Goal: Information Seeking & Learning: Compare options

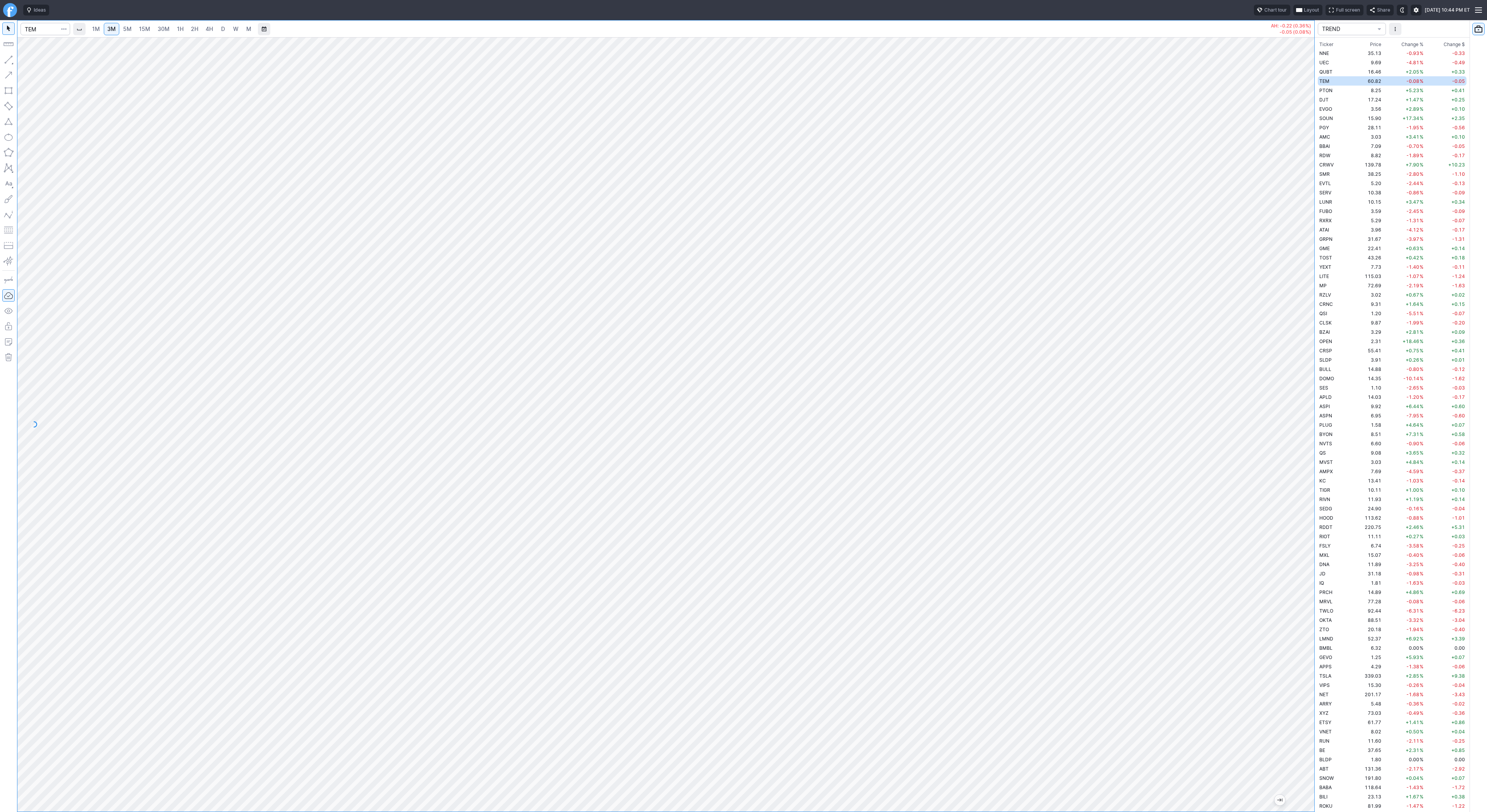
scroll to position [1200, 0]
click at [219, 33] on link "D" at bounding box center [223, 29] width 12 height 12
click at [8, 59] on button "button" at bounding box center [8, 59] width 12 height 12
click at [33, 62] on span "Line" at bounding box center [45, 61] width 31 height 8
click at [188, 29] on link "2H" at bounding box center [195, 29] width 14 height 12
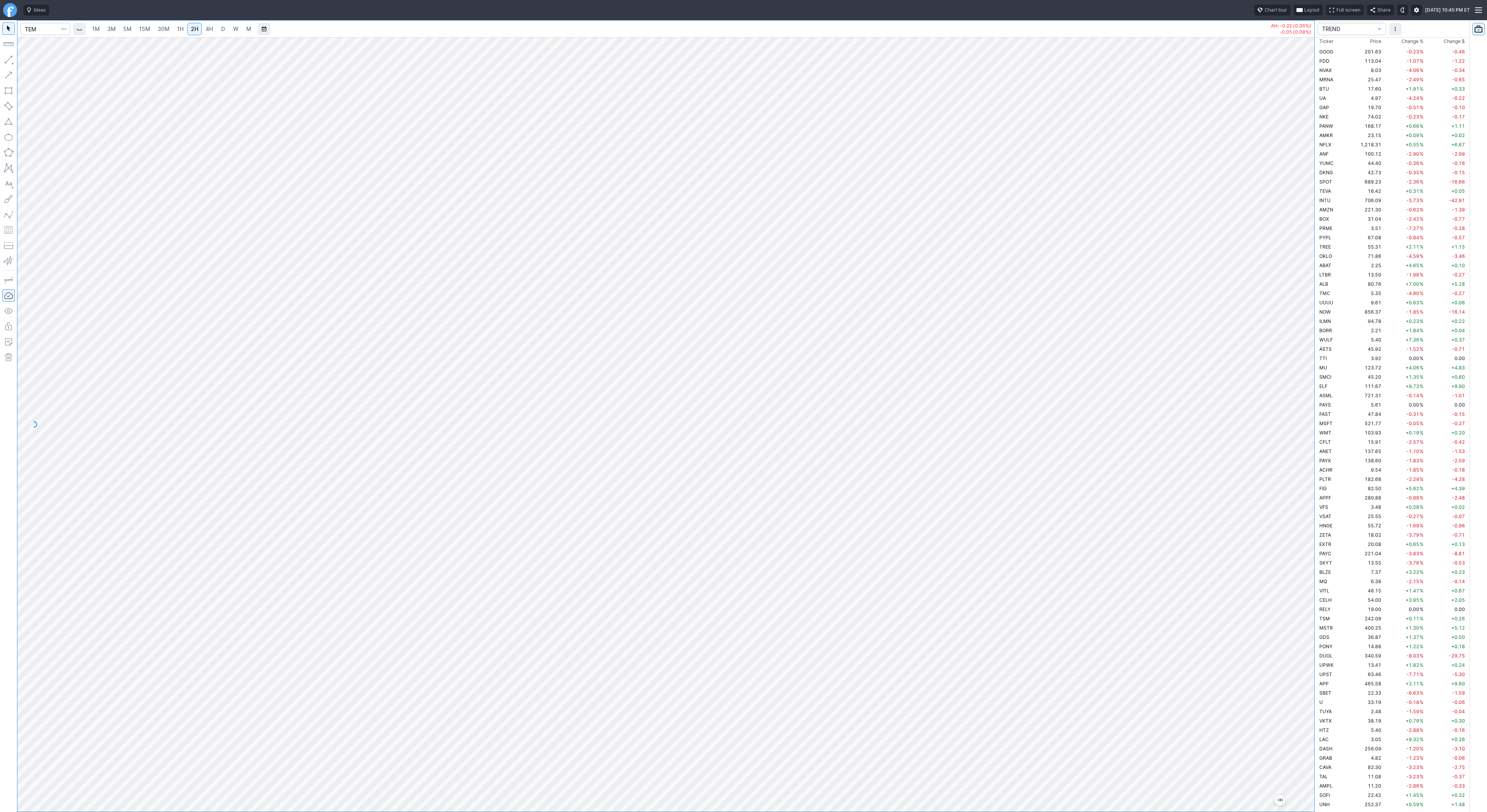
click at [209, 27] on span "4H" at bounding box center [209, 28] width 8 height 6
click at [1479, 28] on button "Portfolio watchlist" at bounding box center [1478, 29] width 12 height 12
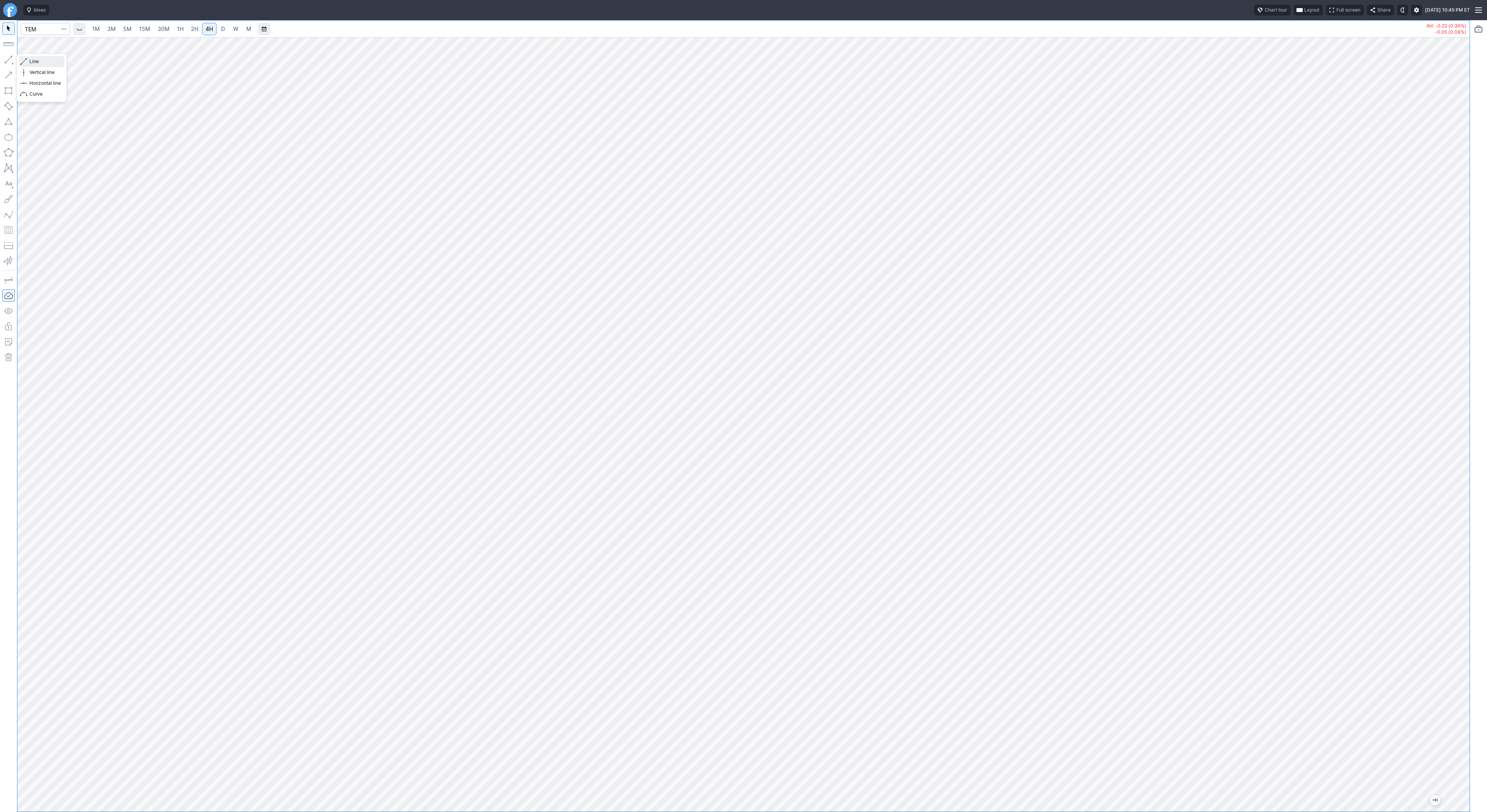
click at [42, 64] on span "Line" at bounding box center [45, 61] width 31 height 8
click at [9, 59] on button "button" at bounding box center [8, 59] width 12 height 12
click at [29, 62] on span "Line" at bounding box center [45, 61] width 31 height 8
click at [38, 30] on input "Search" at bounding box center [46, 29] width 50 height 12
type input "mj"
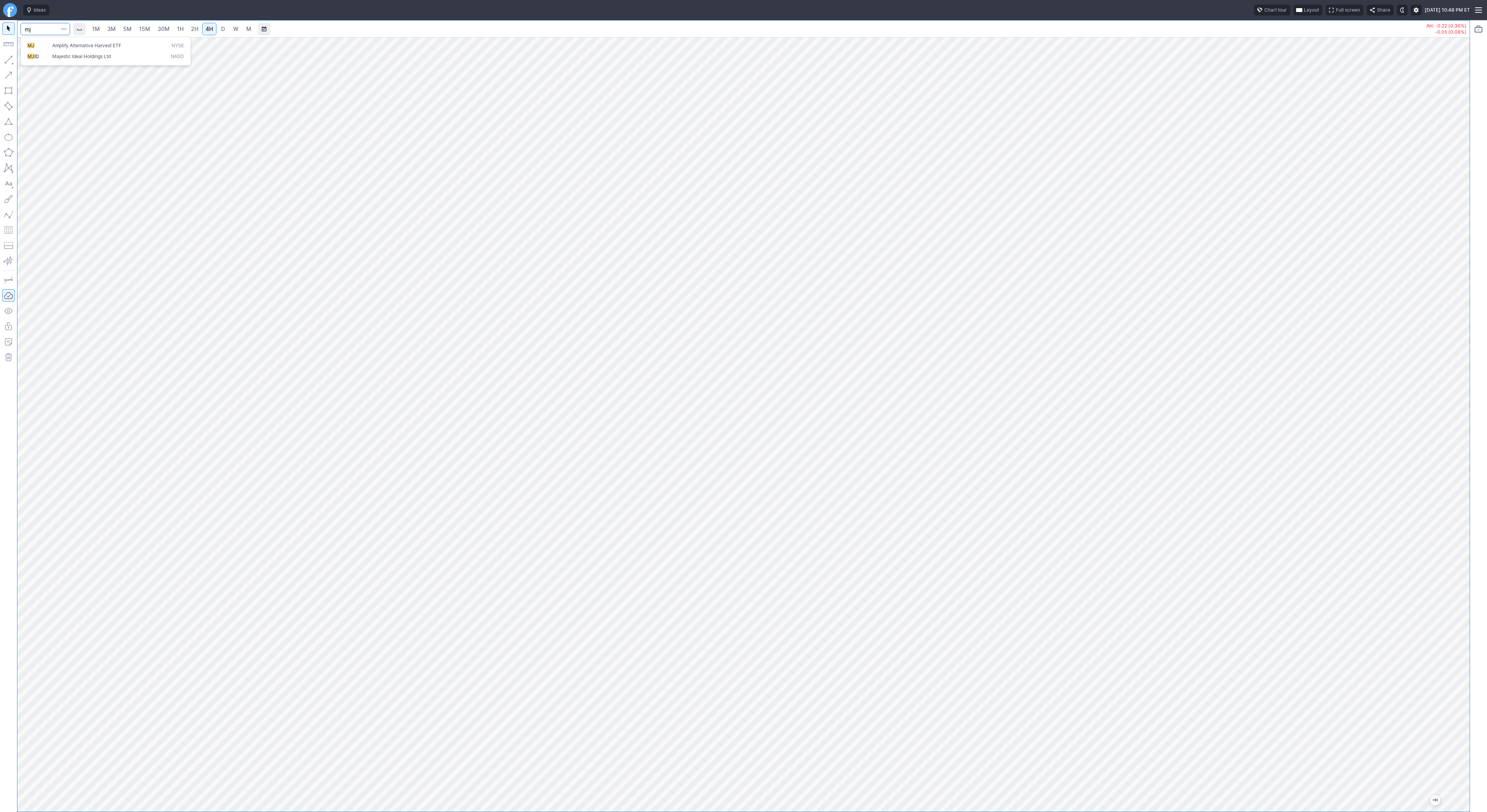
click at [48, 42] on button "MJ Amplify Alternative Harvest ETF NYSE" at bounding box center [106, 46] width 163 height 11
click at [224, 30] on span "D" at bounding box center [223, 29] width 5 height 8
click at [211, 29] on span "4H" at bounding box center [209, 28] width 8 height 6
click at [10, 57] on button "button" at bounding box center [8, 59] width 12 height 12
click at [221, 28] on span "D" at bounding box center [223, 28] width 4 height 6
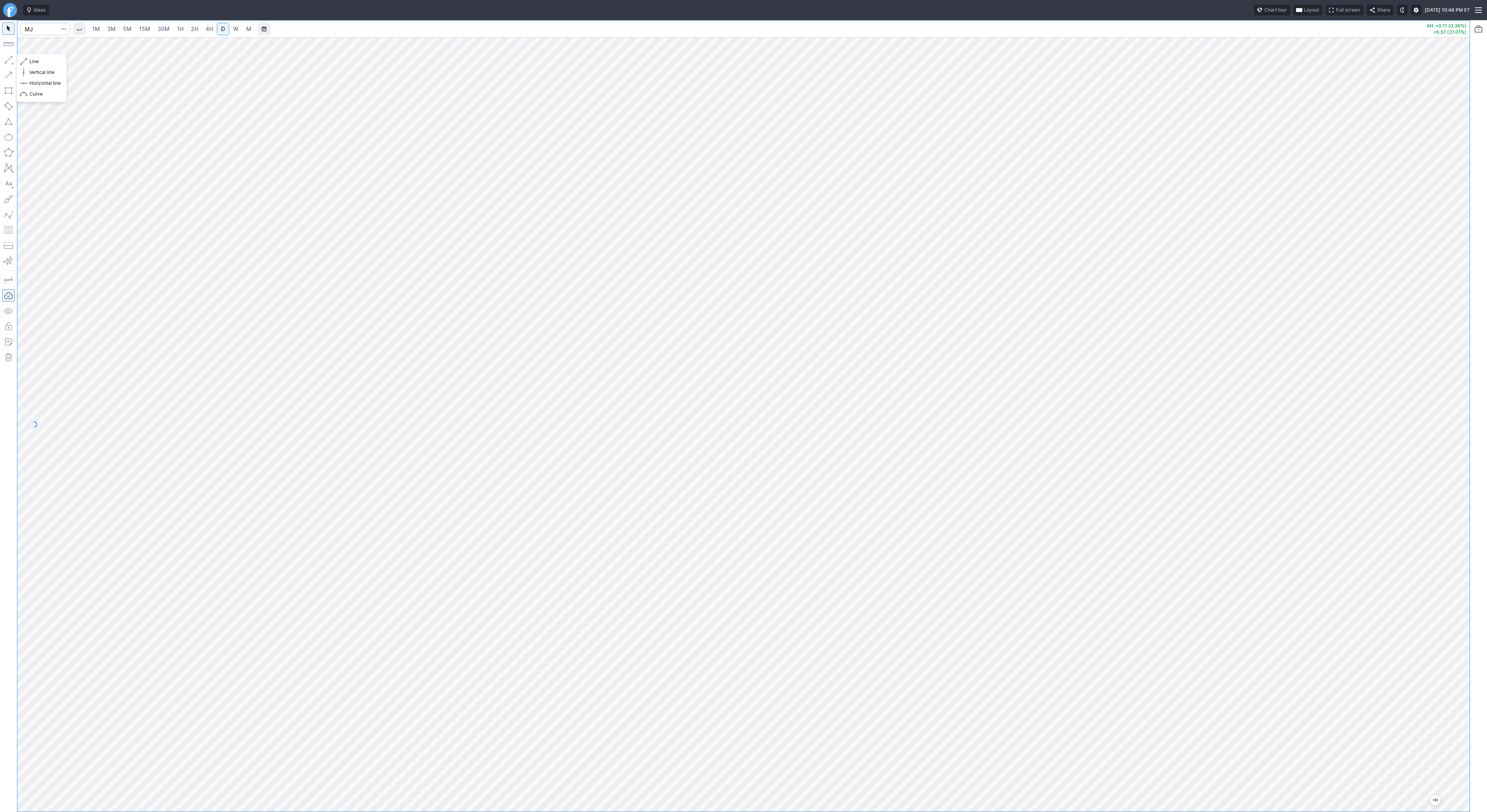
click at [8, 58] on button "button" at bounding box center [8, 59] width 12 height 12
click at [50, 63] on span "Line" at bounding box center [45, 61] width 31 height 8
click at [23, 59] on span "button" at bounding box center [25, 61] width 5 height 11
drag, startPoint x: 38, startPoint y: 61, endPoint x: 53, endPoint y: 91, distance: 33.5
click at [39, 62] on span "Line" at bounding box center [45, 61] width 31 height 8
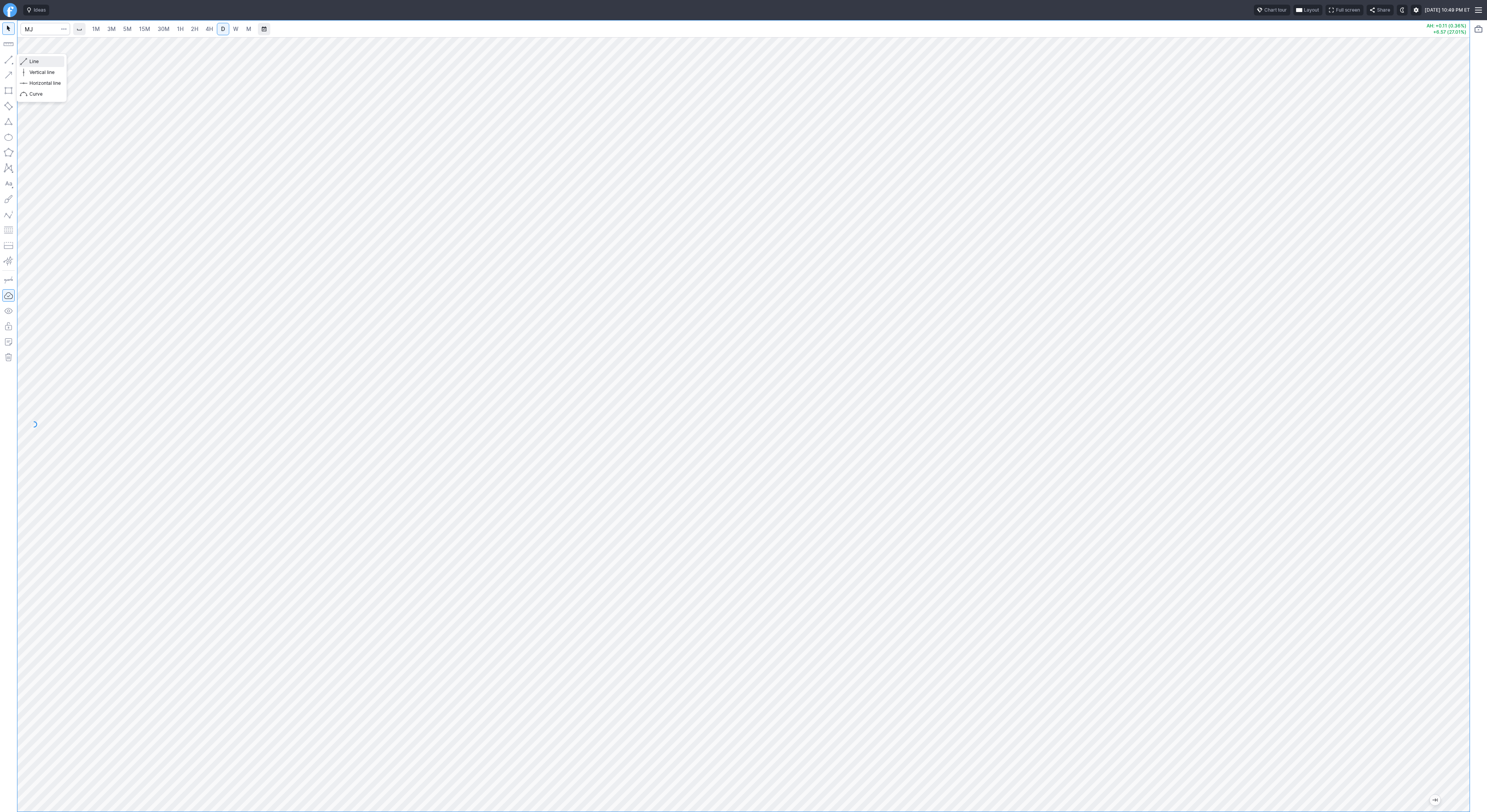
click at [43, 61] on span "Line" at bounding box center [45, 61] width 31 height 8
click at [36, 61] on span "Line" at bounding box center [45, 61] width 31 height 8
drag, startPoint x: 33, startPoint y: 62, endPoint x: 46, endPoint y: 96, distance: 36.4
click at [32, 63] on span "Line" at bounding box center [45, 61] width 31 height 8
click at [206, 27] on span "4H" at bounding box center [209, 28] width 8 height 6
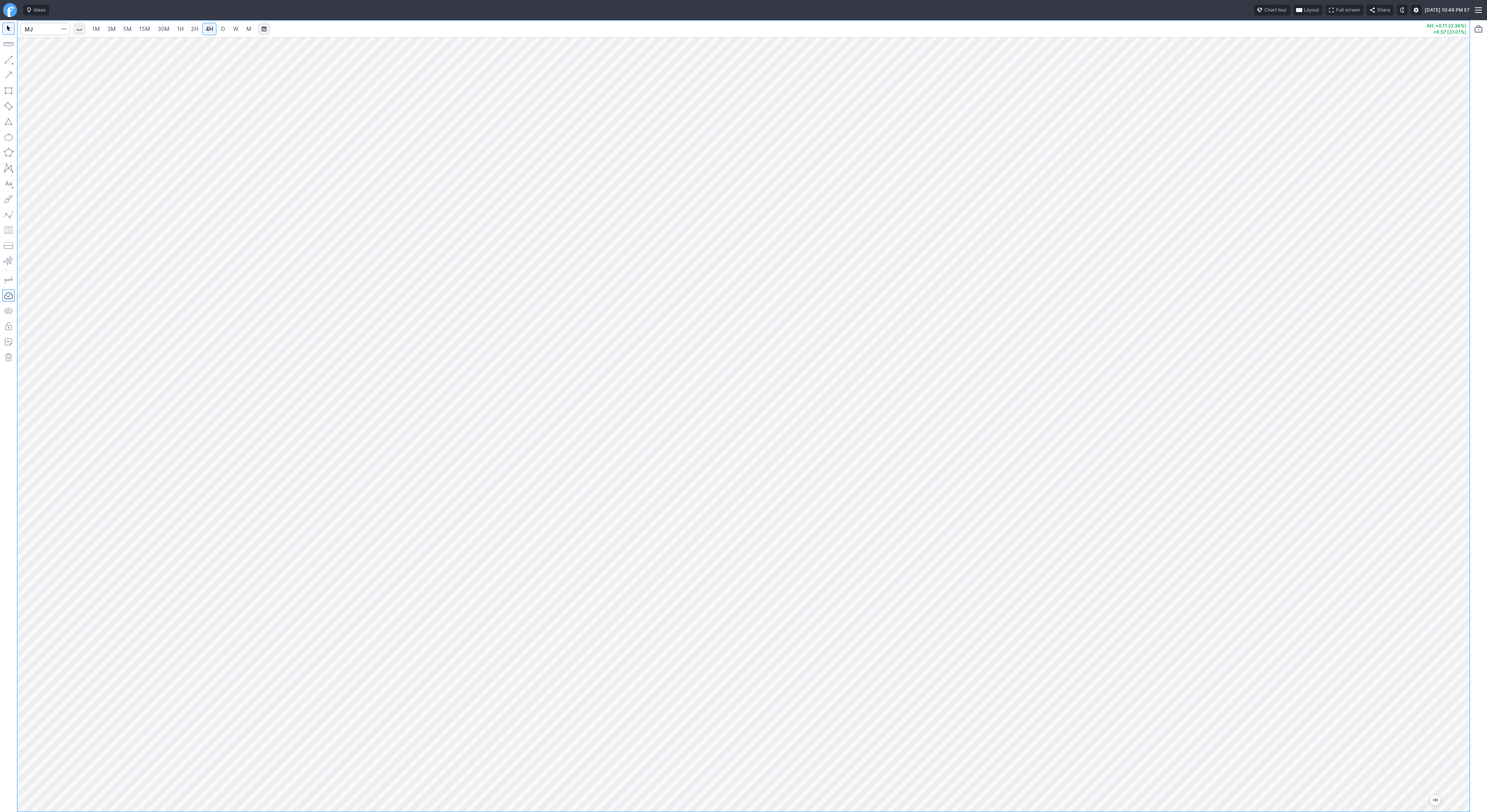
drag, startPoint x: 1456, startPoint y: 293, endPoint x: 1467, endPoint y: 426, distance: 133.5
click at [1467, 426] on div at bounding box center [1462, 422] width 16 height 755
click at [111, 29] on span "3M" at bounding box center [111, 28] width 9 height 6
click at [193, 33] on link "2H" at bounding box center [195, 29] width 14 height 12
click at [206, 29] on span "4H" at bounding box center [209, 28] width 8 height 6
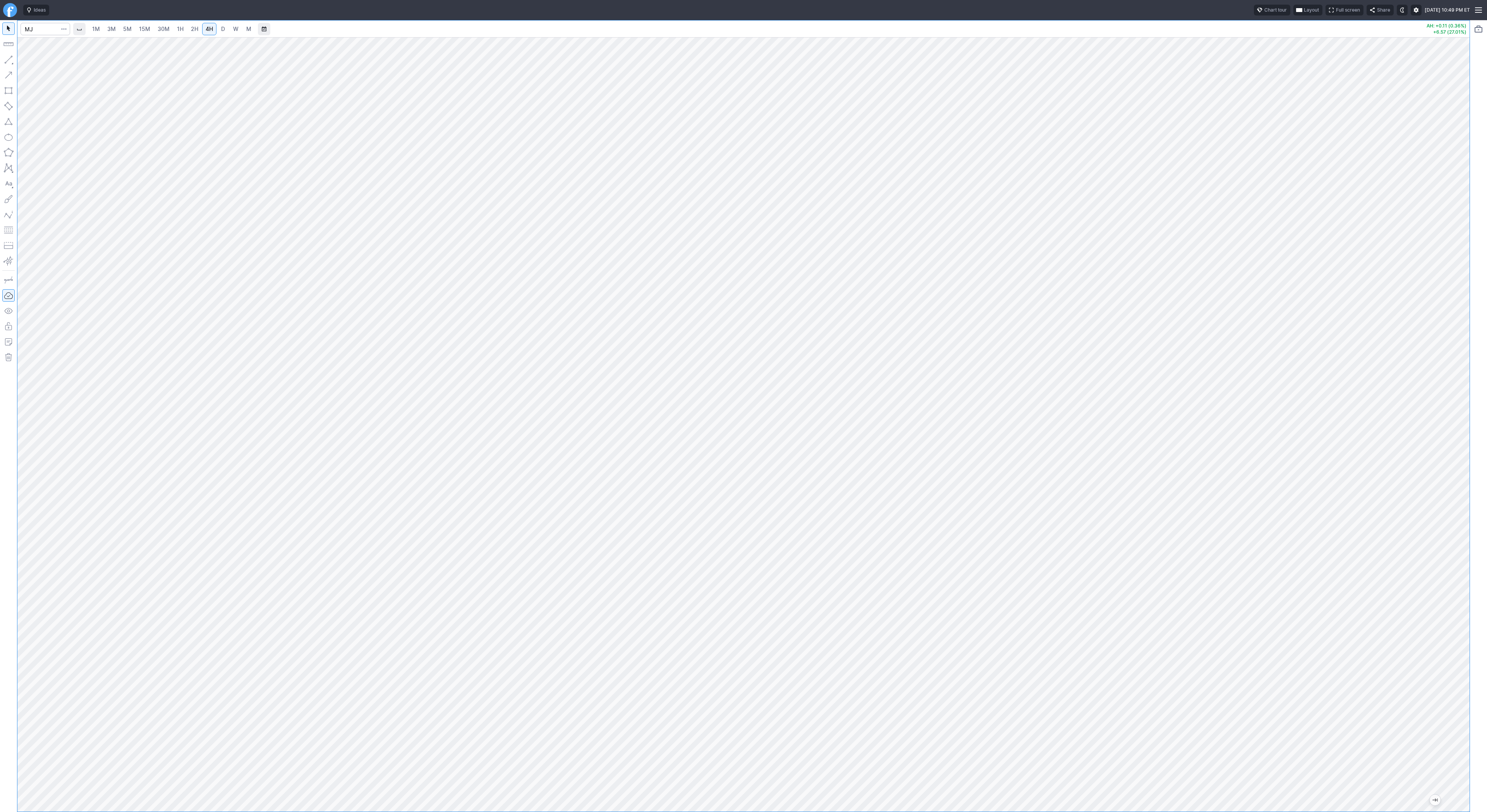
click at [221, 28] on span "D" at bounding box center [223, 28] width 4 height 6
click at [169, 28] on link "30M" at bounding box center [163, 29] width 19 height 12
click at [206, 31] on span "4H" at bounding box center [209, 28] width 8 height 6
click at [6, 61] on button "button" at bounding box center [8, 59] width 12 height 12
click at [48, 31] on input "Search" at bounding box center [46, 29] width 50 height 12
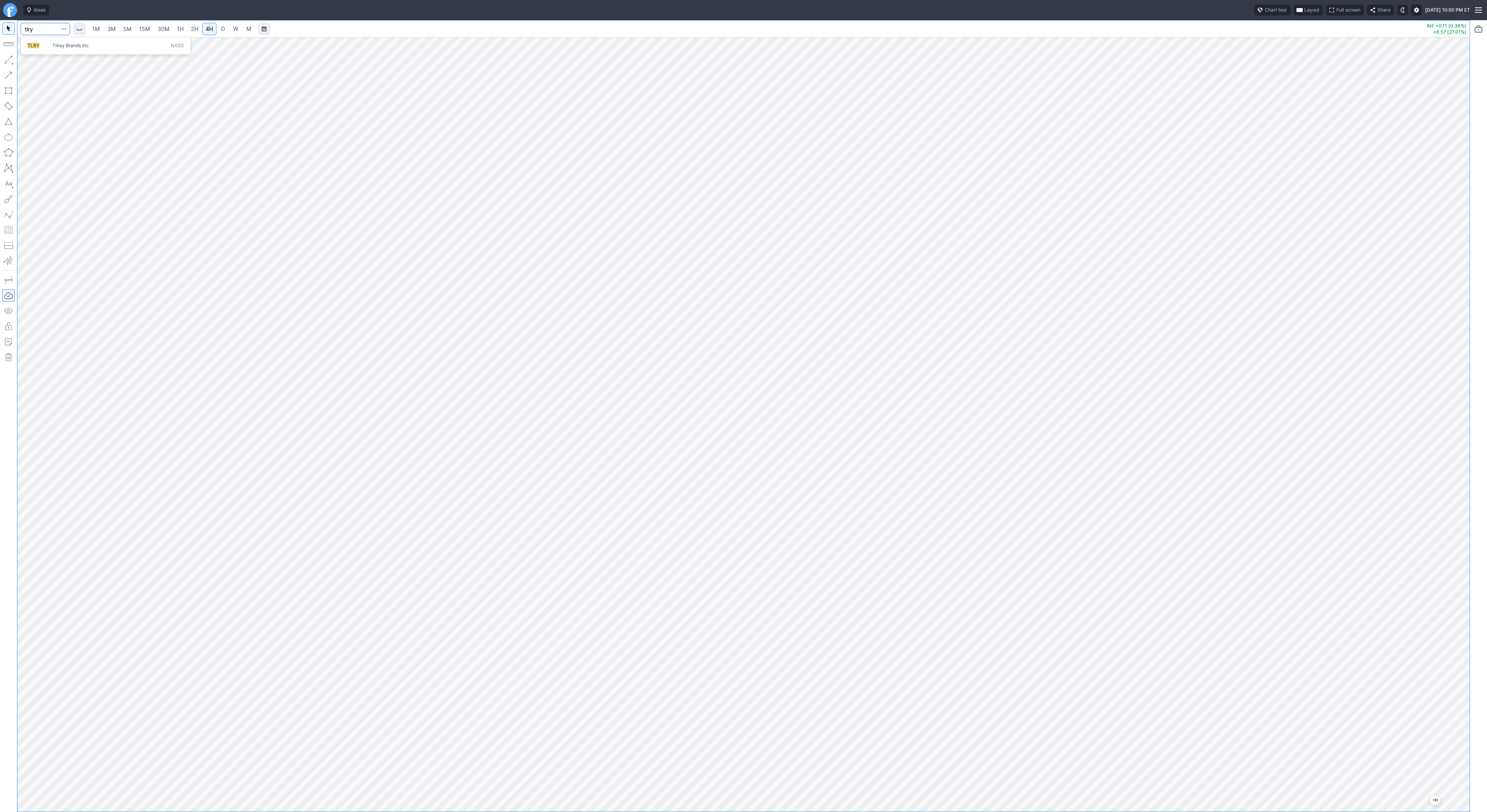
type input "tlry"
click at [226, 28] on link "D" at bounding box center [223, 29] width 12 height 12
click at [235, 31] on span "W" at bounding box center [236, 28] width 5 height 6
click at [225, 31] on link "D" at bounding box center [223, 29] width 12 height 12
click at [208, 30] on span "4H" at bounding box center [209, 28] width 8 height 6
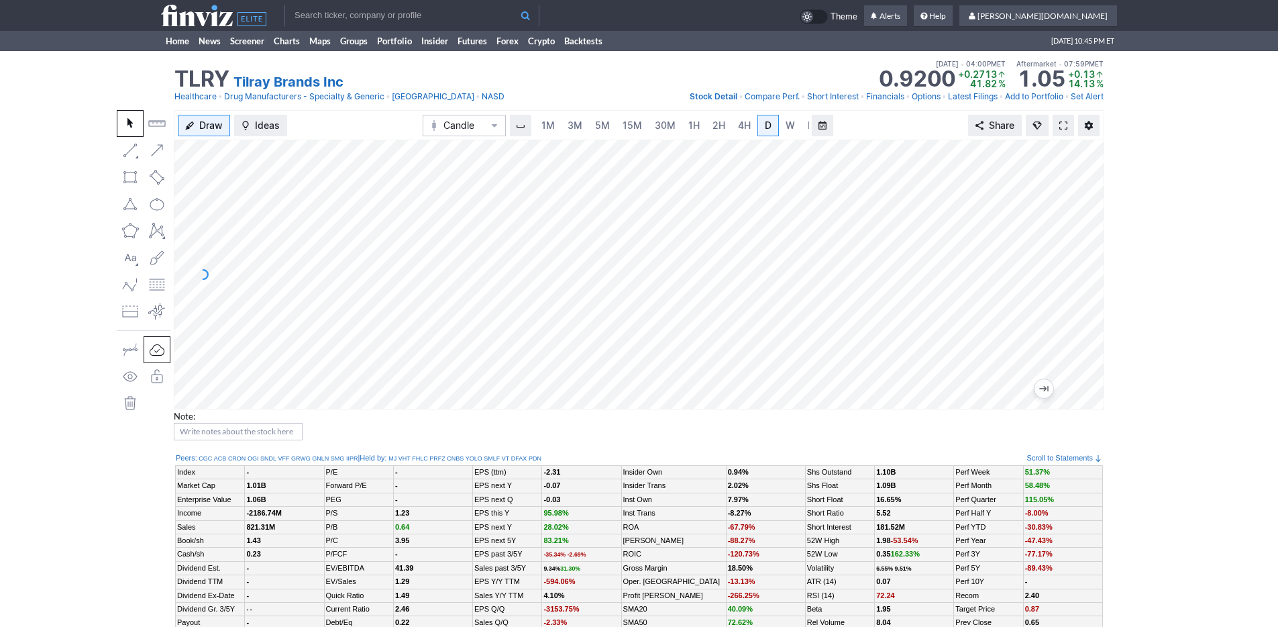
scroll to position [0, 13]
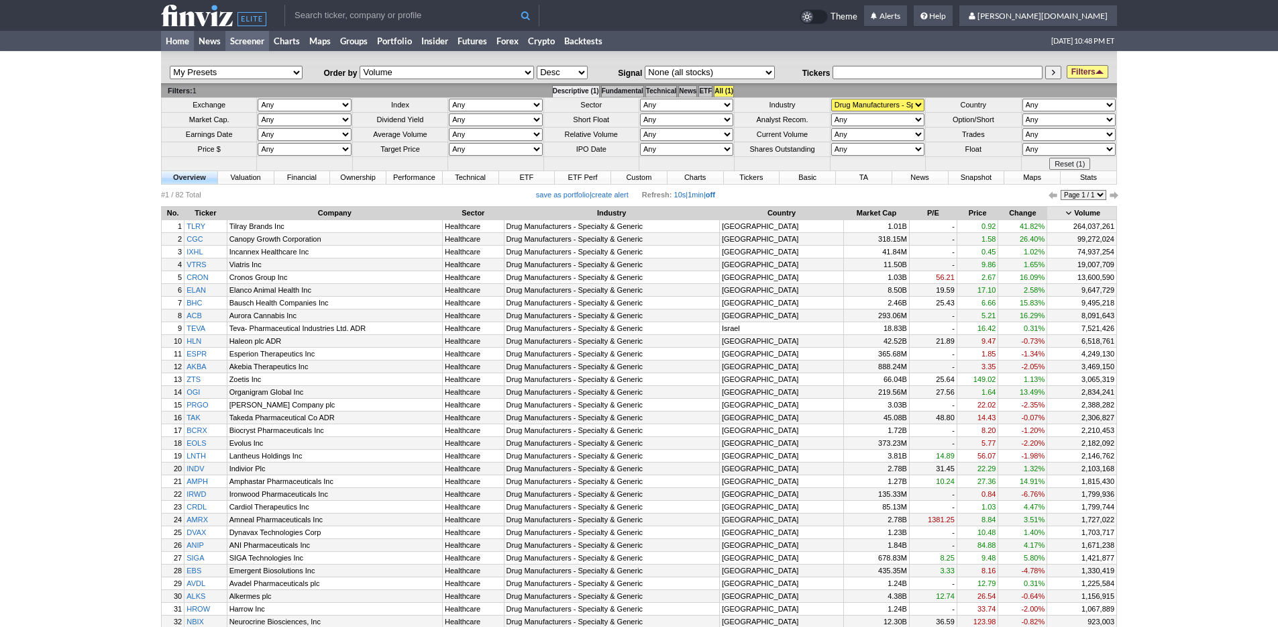
click at [170, 40] on link "Home" at bounding box center [177, 41] width 33 height 20
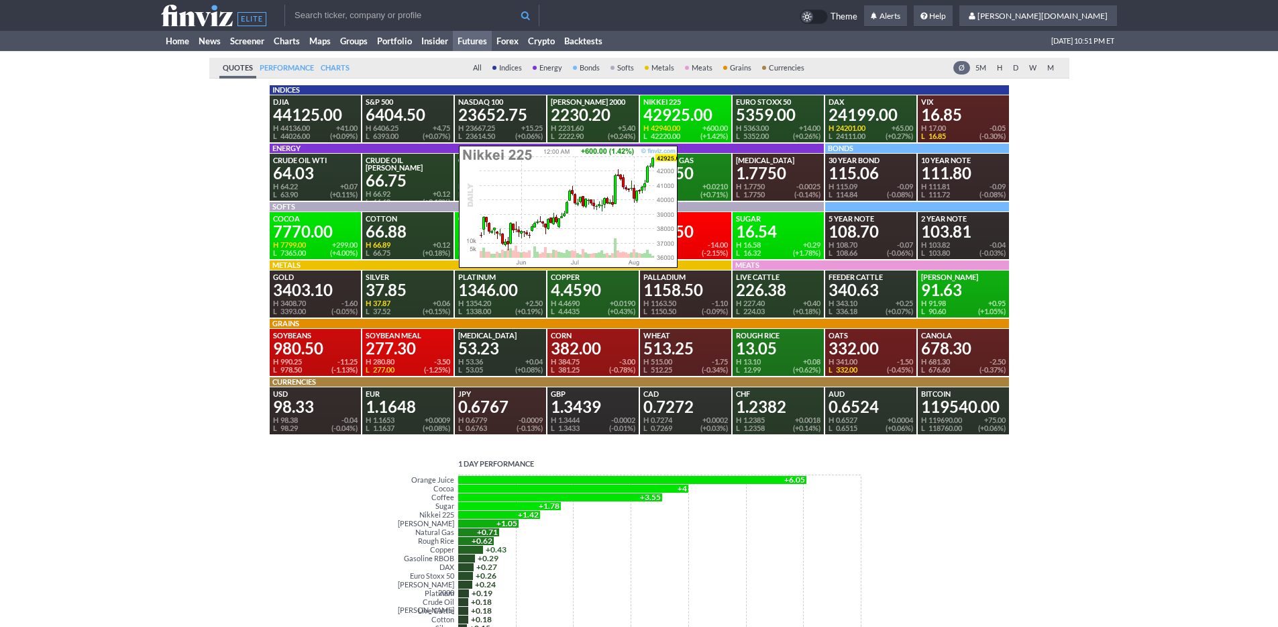
click at [674, 129] on div "H 42940.00" at bounding box center [662, 128] width 40 height 8
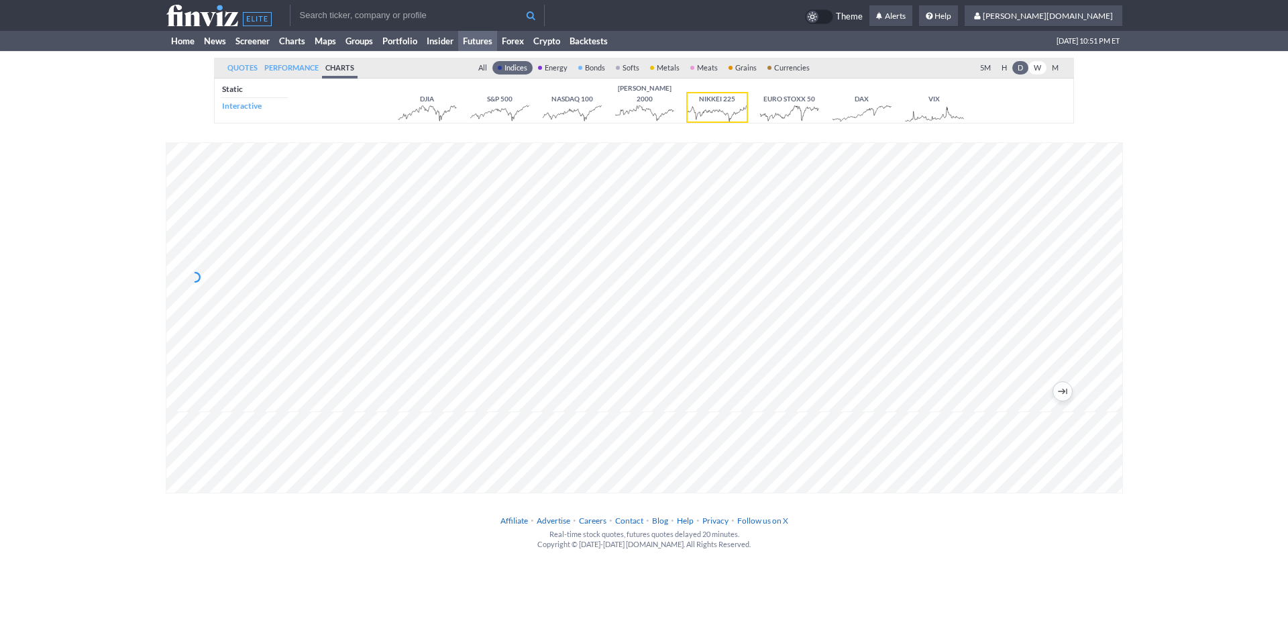
click at [1040, 67] on link "W" at bounding box center [1037, 67] width 18 height 13
click at [1053, 70] on link "M" at bounding box center [1054, 67] width 17 height 13
click at [172, 42] on link "Home" at bounding box center [182, 41] width 33 height 20
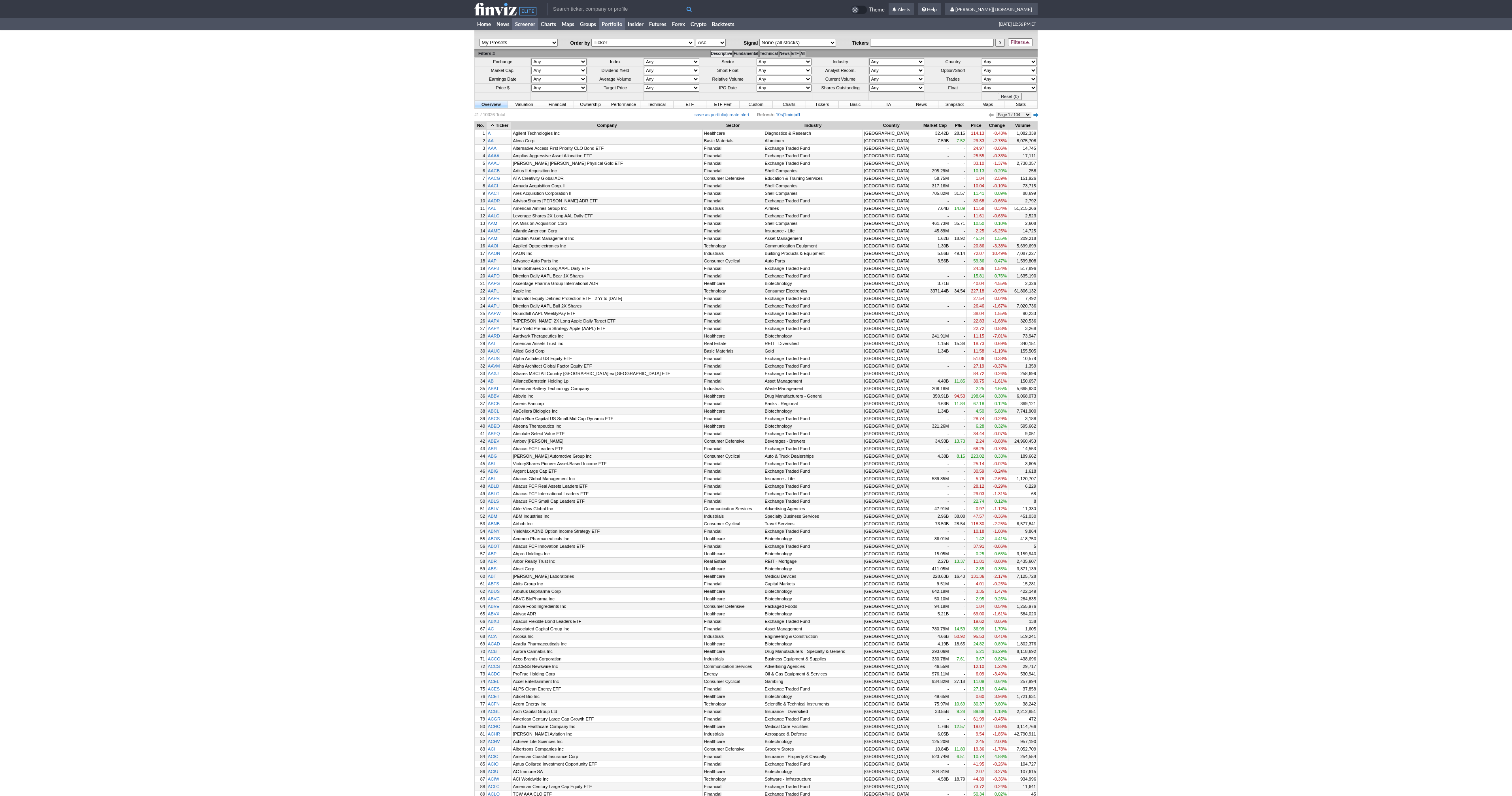
click at [616, 24] on link "Portfolio" at bounding box center [612, 24] width 26 height 12
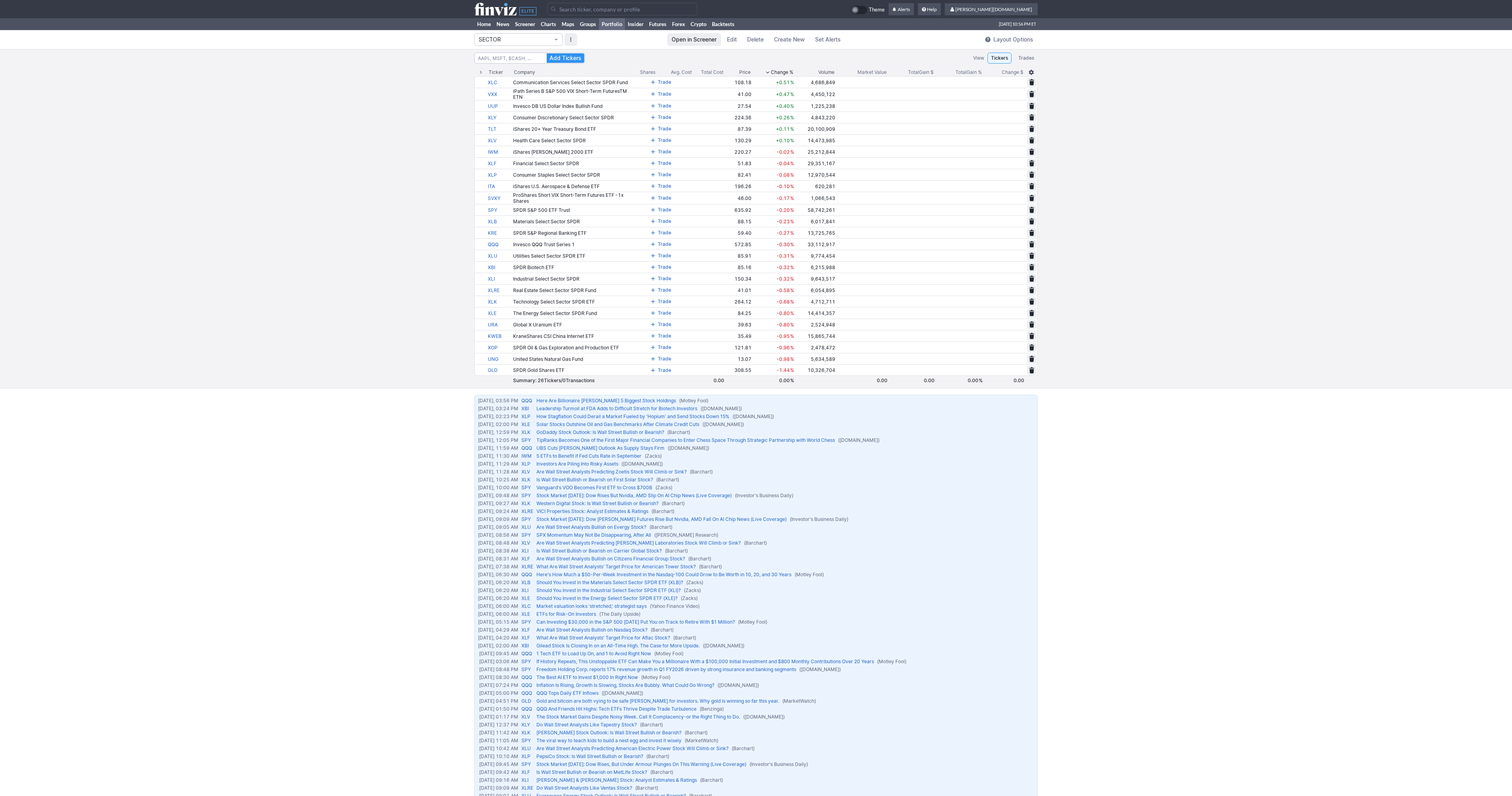
click at [531, 47] on div "SECTOR Open in Screener Edit Delete Create New Set Alerts Layout Options" at bounding box center [756, 39] width 563 height 19
click at [533, 41] on span "SECTOR" at bounding box center [514, 39] width 72 height 8
click at [528, 209] on span "TREND" at bounding box center [519, 206] width 76 height 8
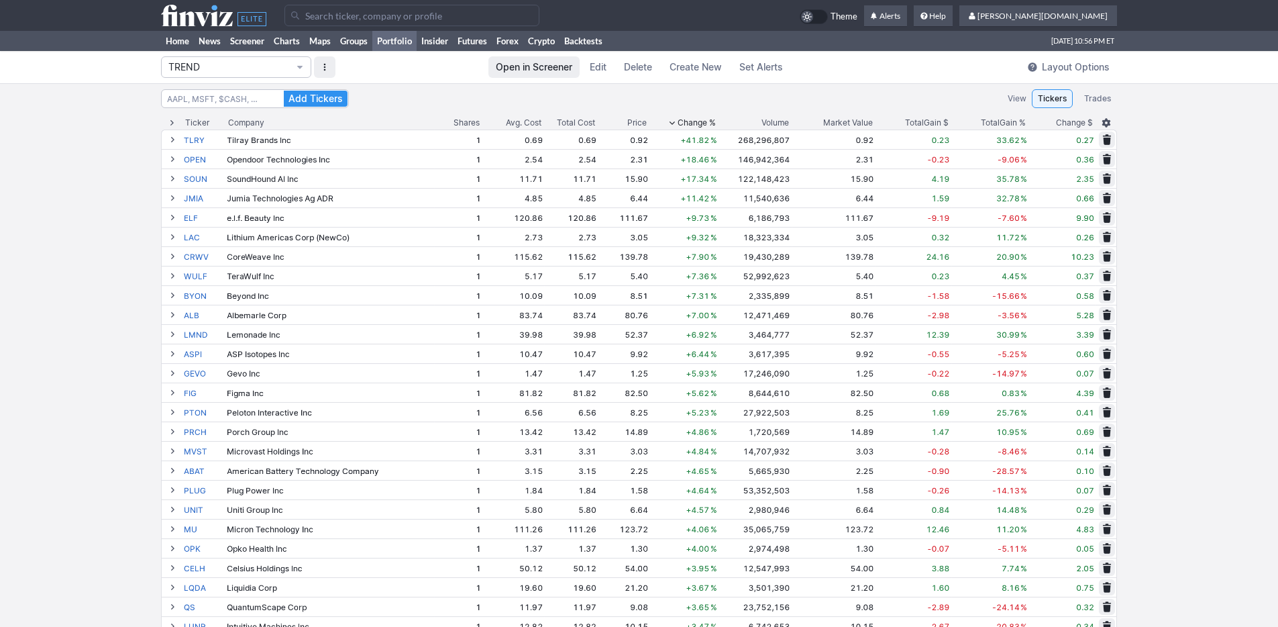
click at [708, 122] on span "Change %" at bounding box center [697, 122] width 38 height 13
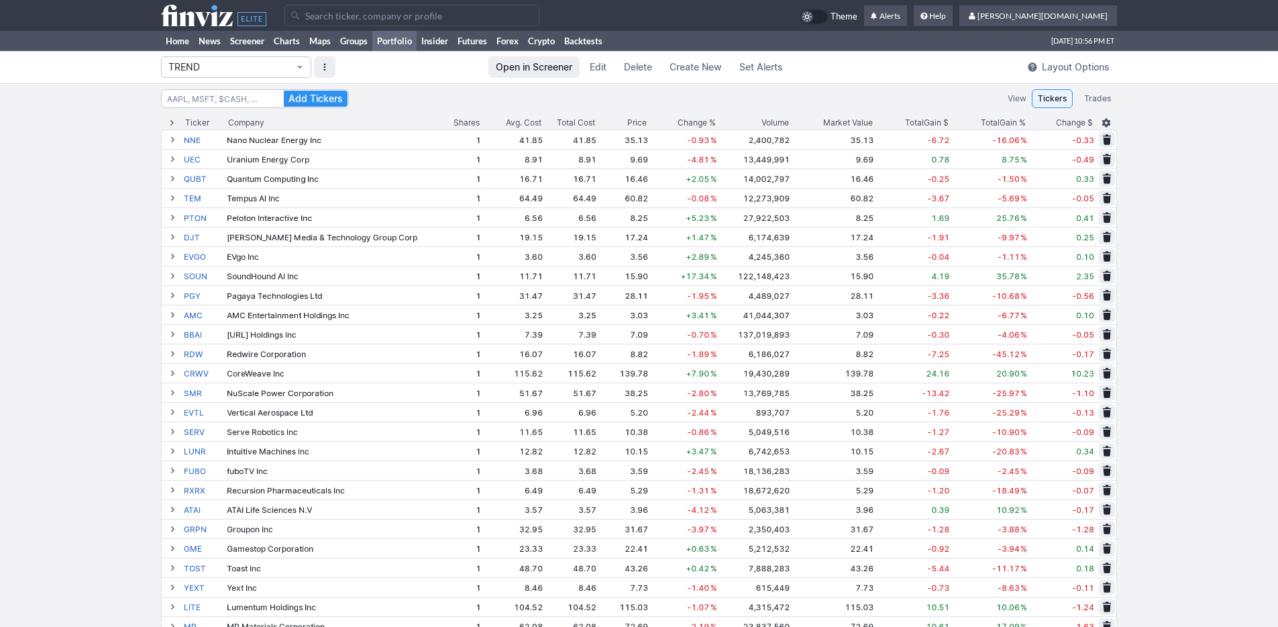
click at [705, 121] on span "Change %" at bounding box center [697, 122] width 38 height 13
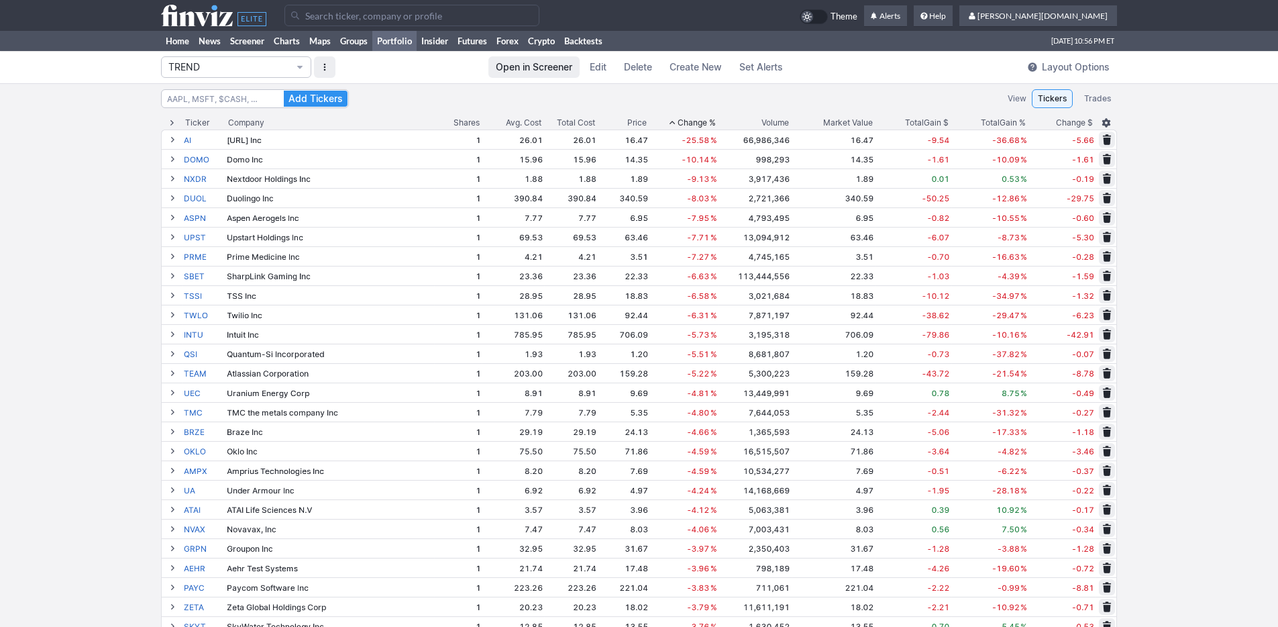
click at [705, 121] on span "Change %" at bounding box center [697, 122] width 38 height 13
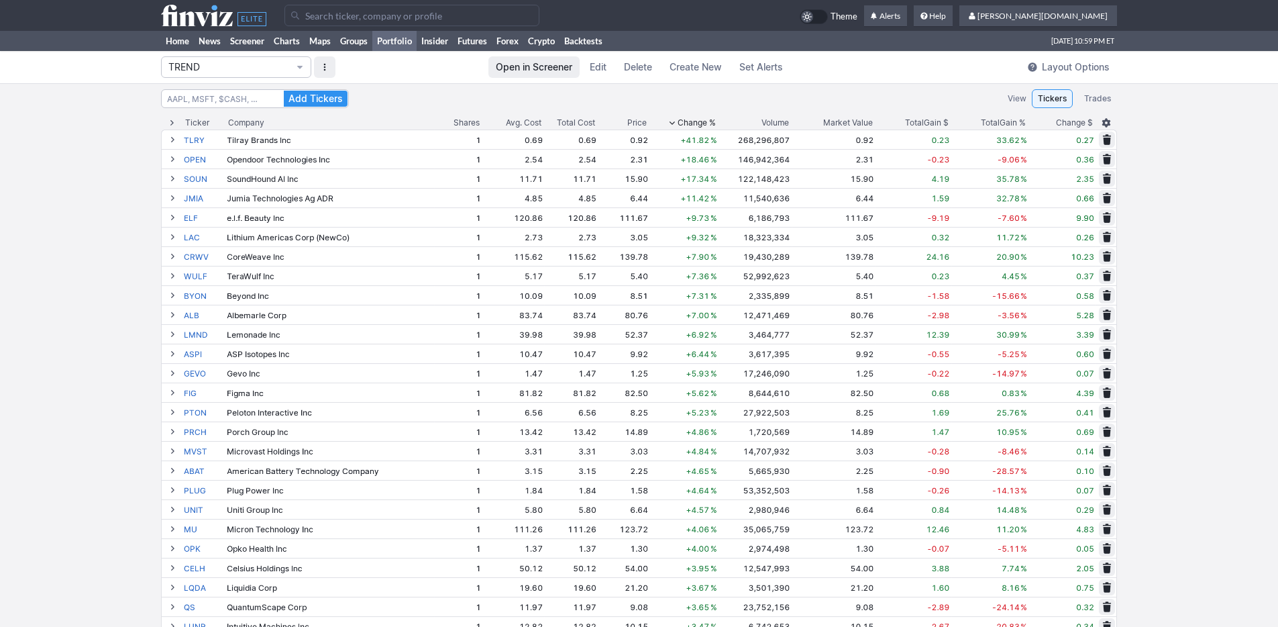
click at [767, 121] on div "Volume" at bounding box center [775, 122] width 28 height 13
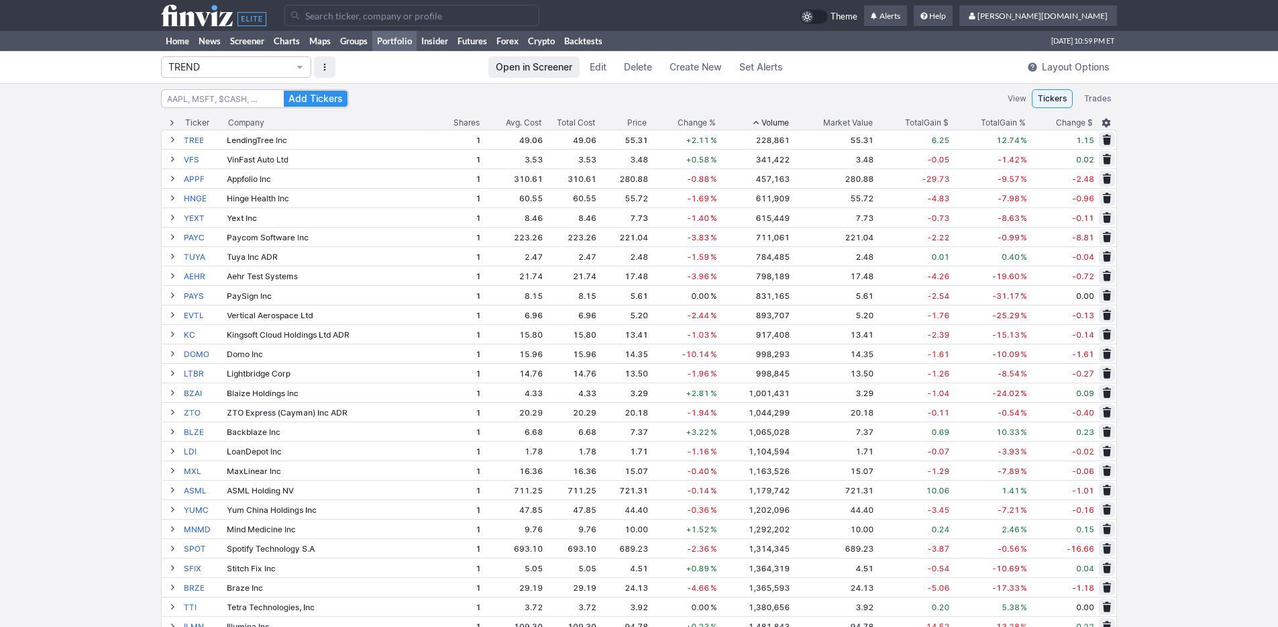
click at [767, 121] on div "Volume" at bounding box center [775, 122] width 28 height 13
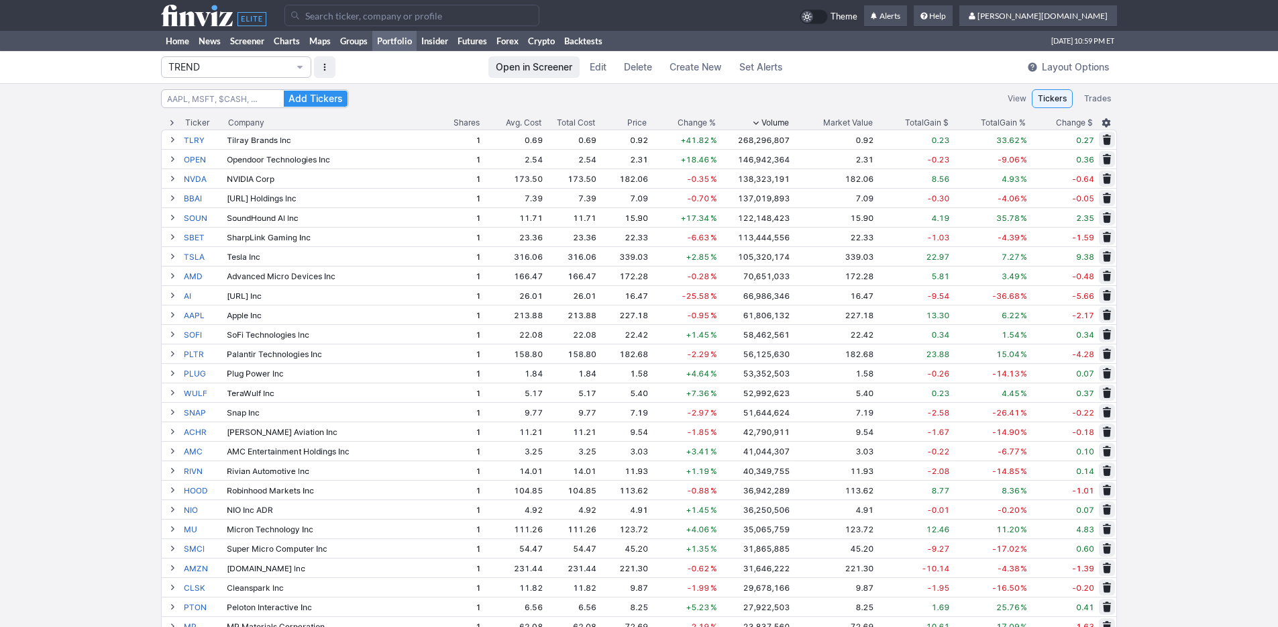
click at [767, 121] on div "Volume" at bounding box center [775, 122] width 28 height 13
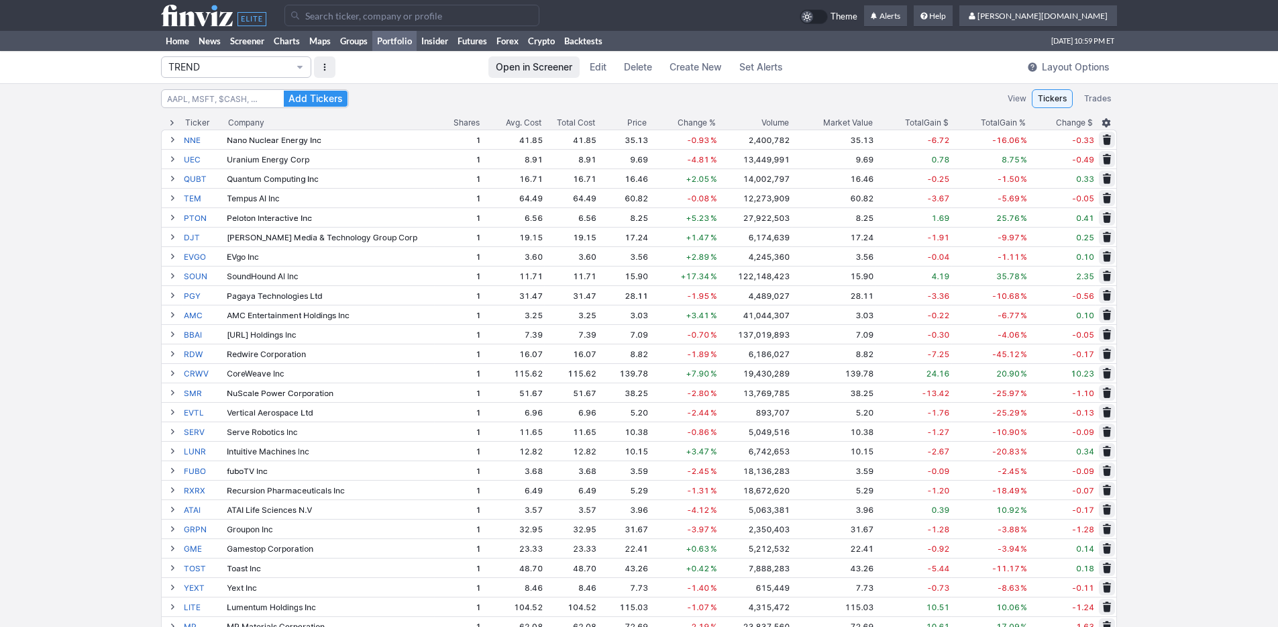
click at [767, 121] on div "Volume" at bounding box center [775, 122] width 28 height 13
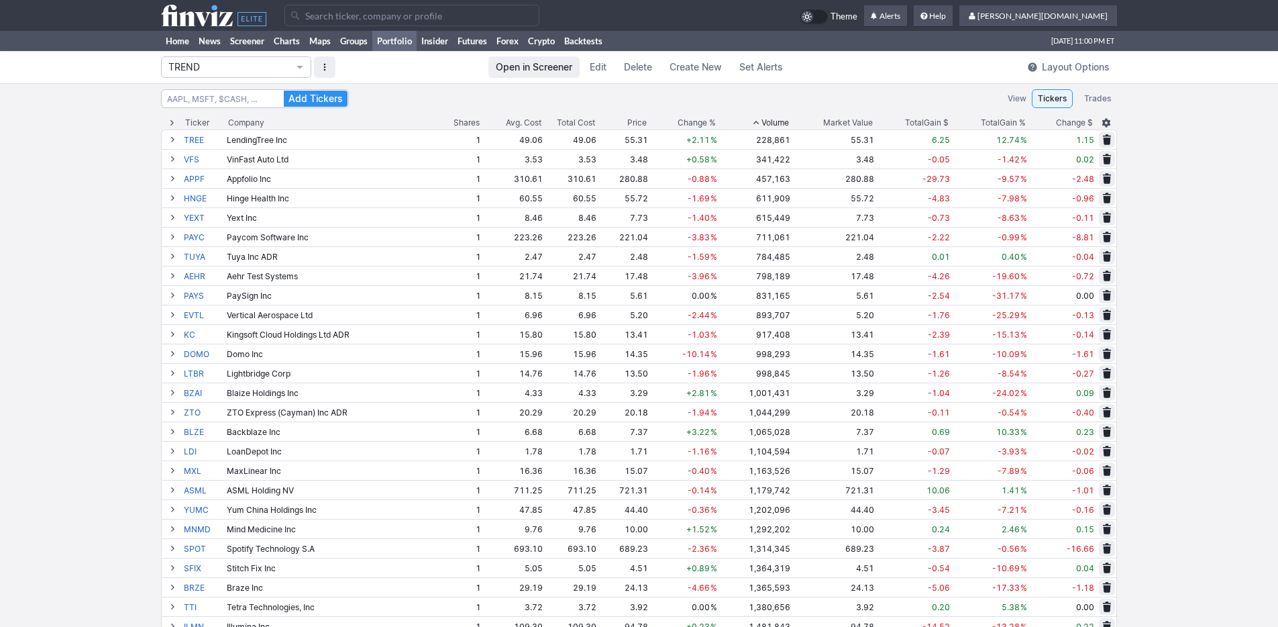
click at [779, 121] on div "Volume" at bounding box center [775, 122] width 28 height 13
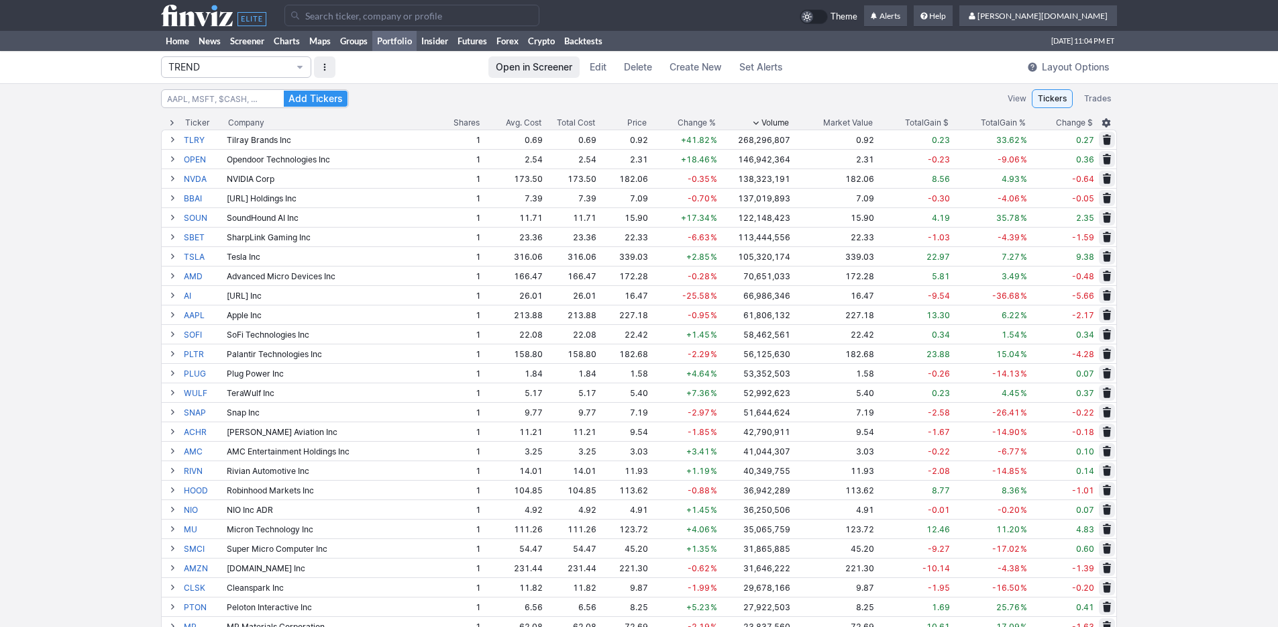
click at [994, 121] on span "Total" at bounding box center [990, 122] width 19 height 13
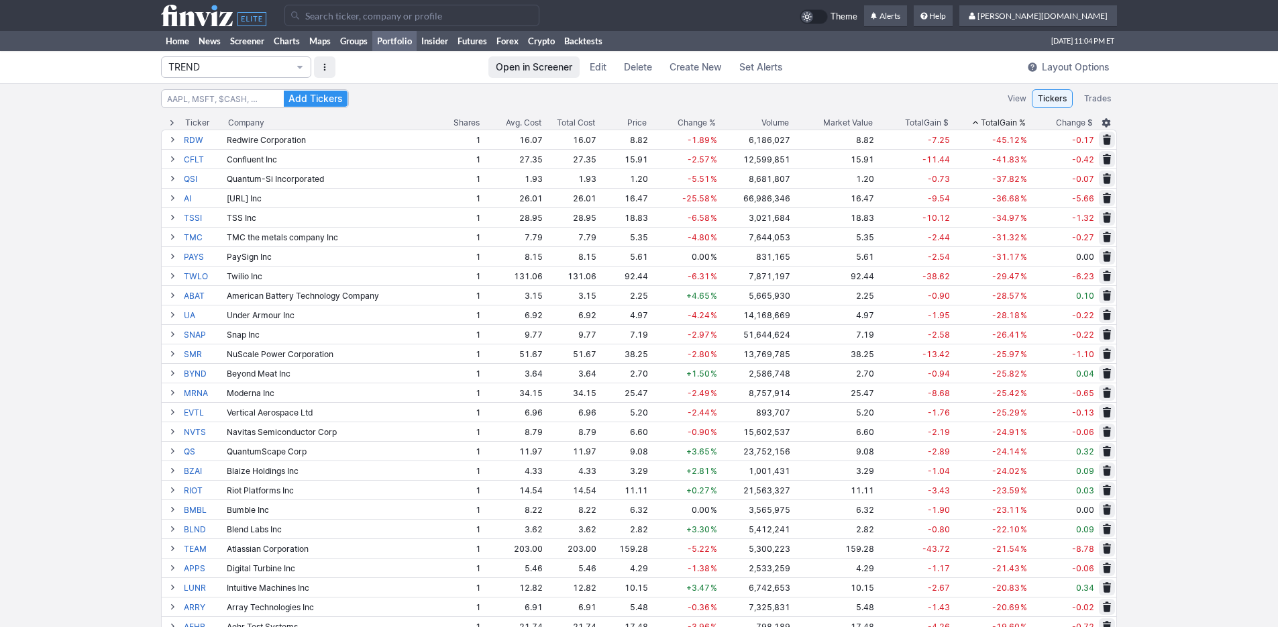
click at [994, 121] on span "Total" at bounding box center [990, 122] width 19 height 13
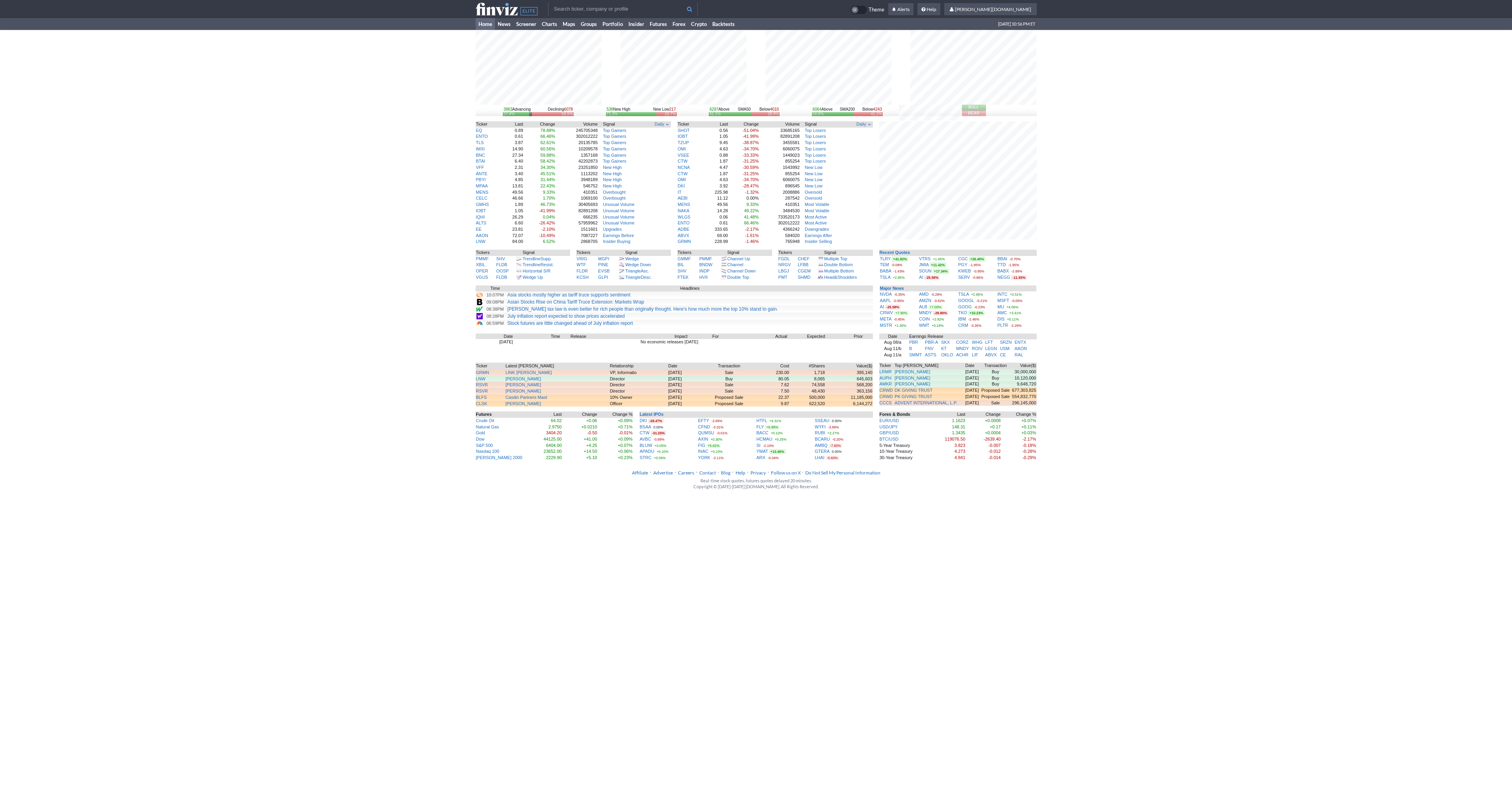
click at [563, 10] on input "text" at bounding box center [623, 9] width 150 height 12
type input "jmia"
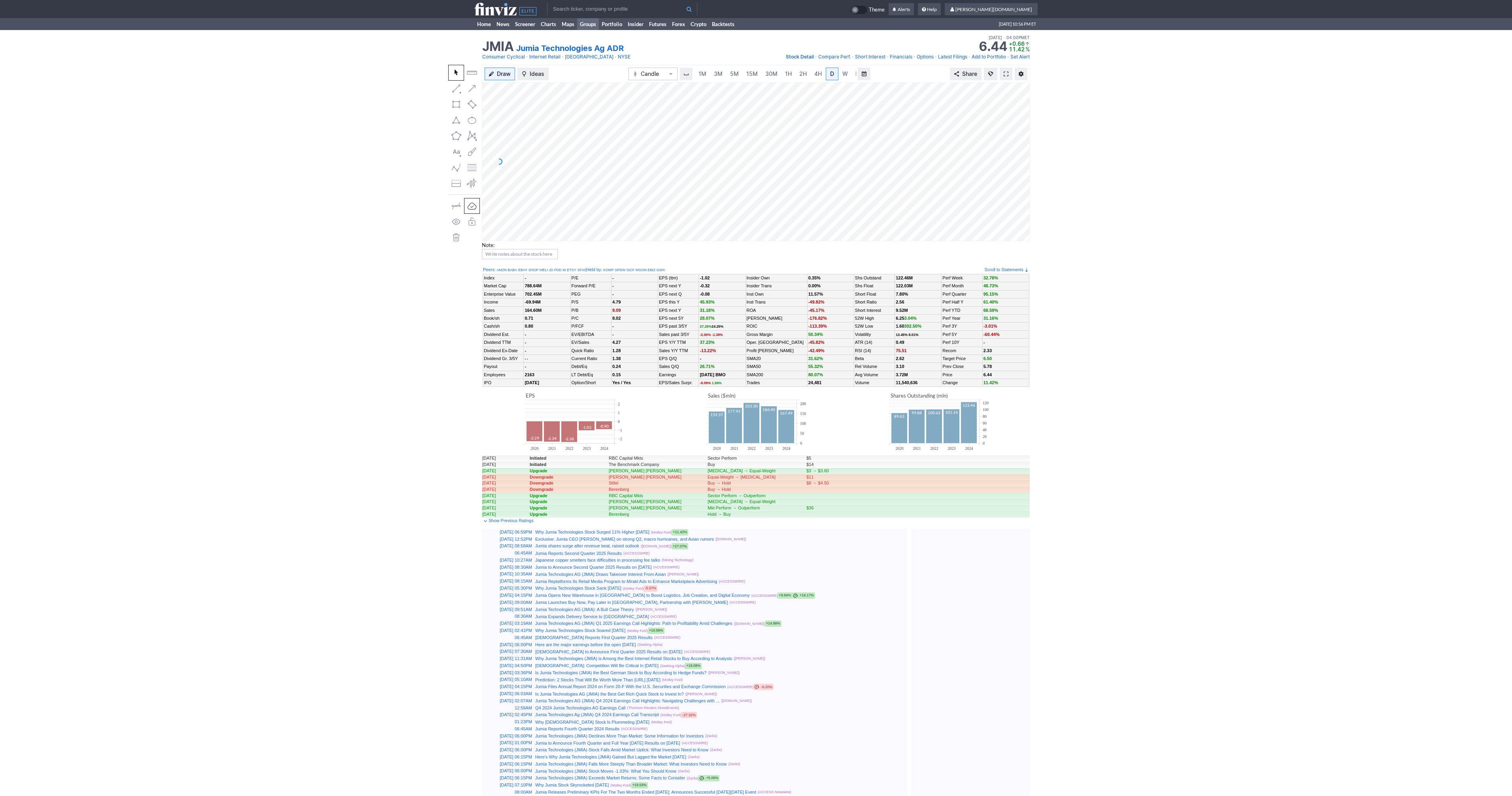
scroll to position [0, 8]
click at [1002, 70] on link at bounding box center [1006, 74] width 12 height 12
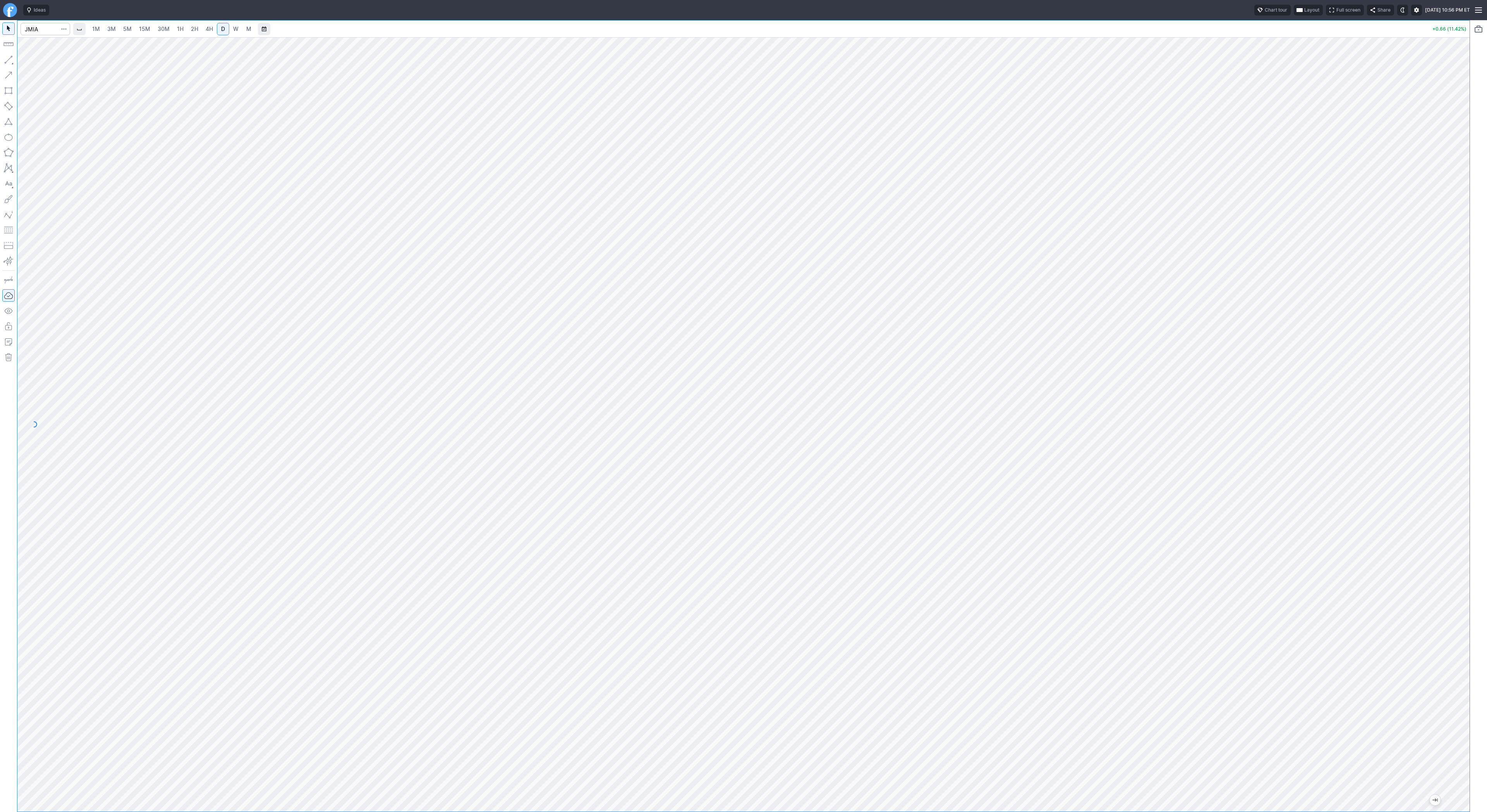
click at [210, 30] on span "4H" at bounding box center [209, 28] width 8 height 6
click at [128, 29] on span "5M" at bounding box center [127, 28] width 9 height 6
click at [158, 29] on span "30M" at bounding box center [163, 28] width 12 height 6
click at [166, 28] on span "30M" at bounding box center [163, 28] width 12 height 6
click at [175, 29] on link "1H" at bounding box center [180, 29] width 13 height 12
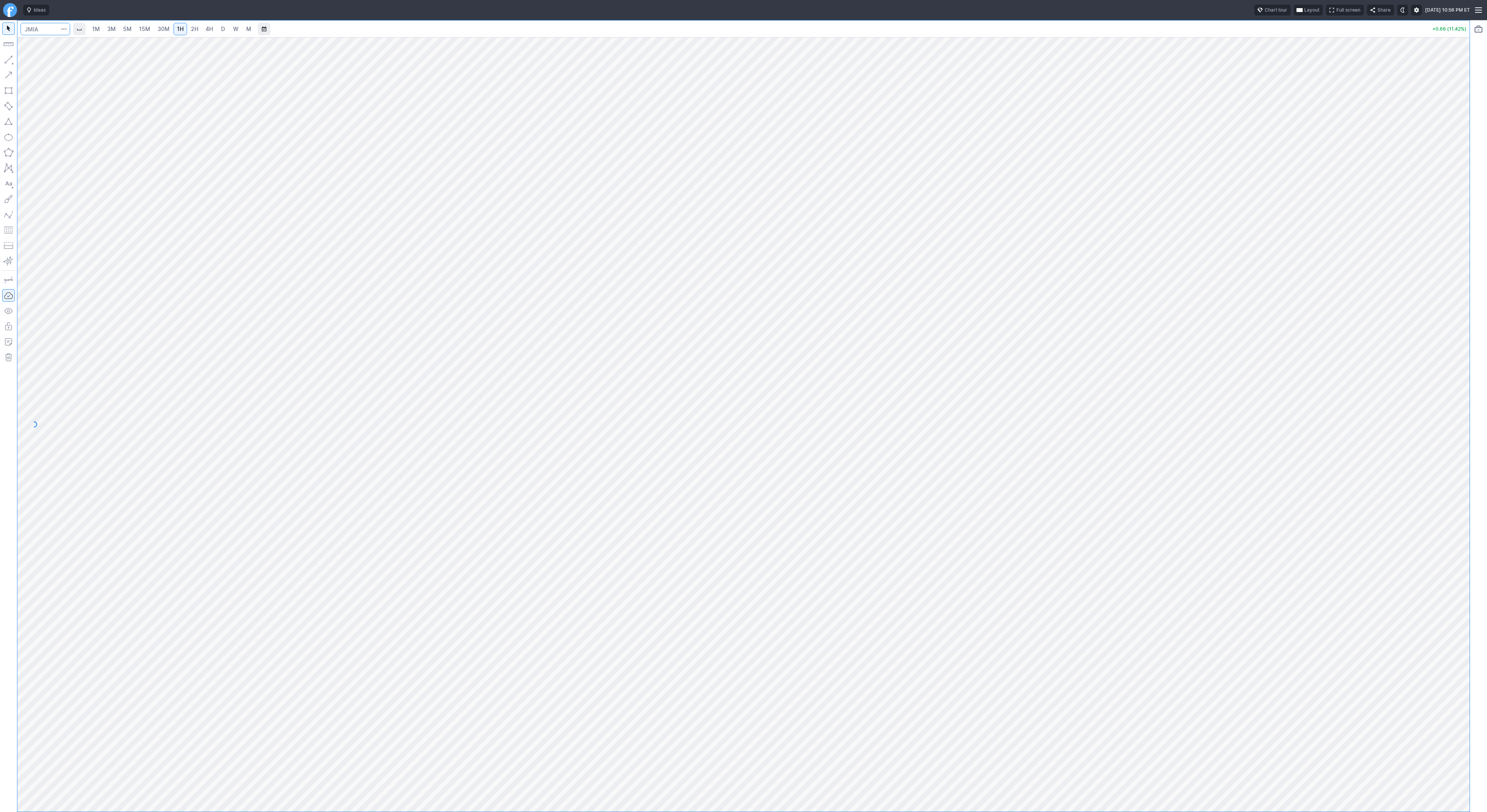
click at [47, 29] on input "Search" at bounding box center [46, 29] width 50 height 12
type input "soun"
click at [206, 29] on span "4H" at bounding box center [209, 28] width 8 height 6
click at [38, 62] on span "Line" at bounding box center [45, 61] width 31 height 8
click at [31, 27] on input "Search" at bounding box center [46, 29] width 50 height 12
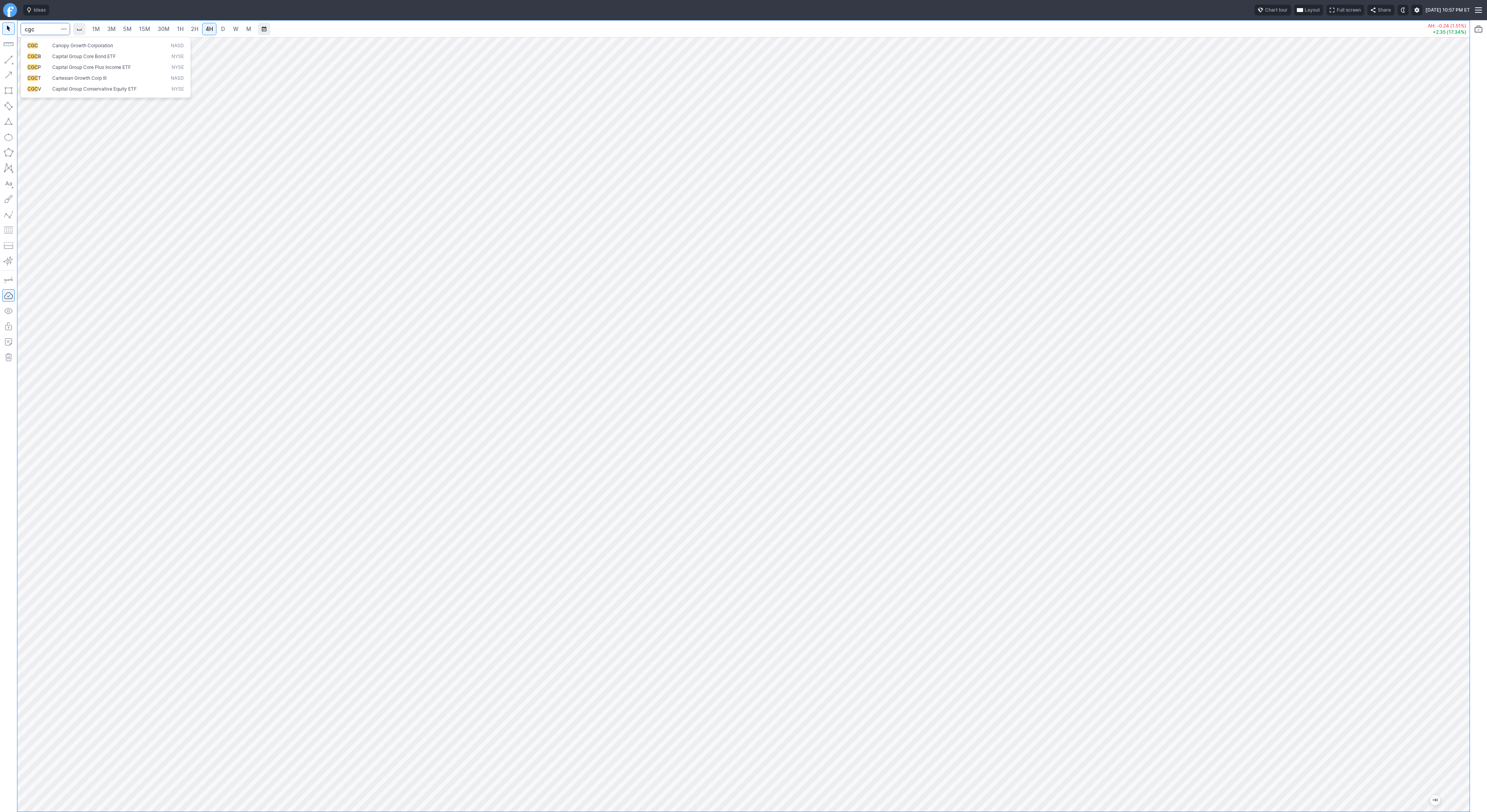
type input "cgc"
click at [27, 44] on span "CGC Canopy Growth Corporation NASD" at bounding box center [106, 46] width 159 height 6
click at [29, 27] on input "Search" at bounding box center [46, 29] width 50 height 12
type input "open"
click at [222, 30] on span "D" at bounding box center [223, 28] width 4 height 6
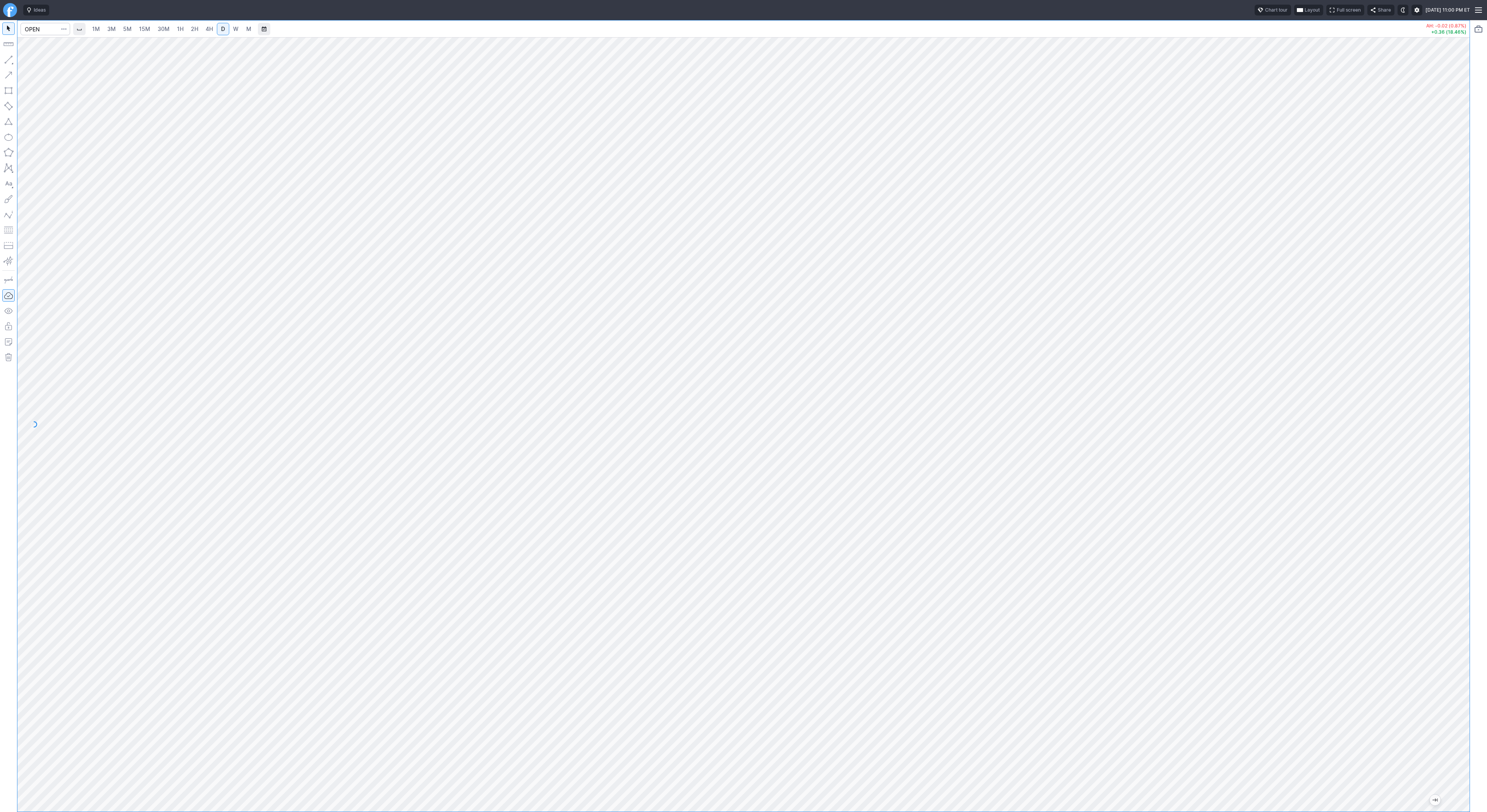
click at [230, 28] on link "W" at bounding box center [236, 29] width 12 height 12
drag, startPoint x: 9, startPoint y: 58, endPoint x: 9, endPoint y: 63, distance: 5.0
click at [9, 59] on button "button" at bounding box center [8, 59] width 12 height 12
click at [44, 26] on input "Search" at bounding box center [46, 29] width 50 height 12
type input "tlry"
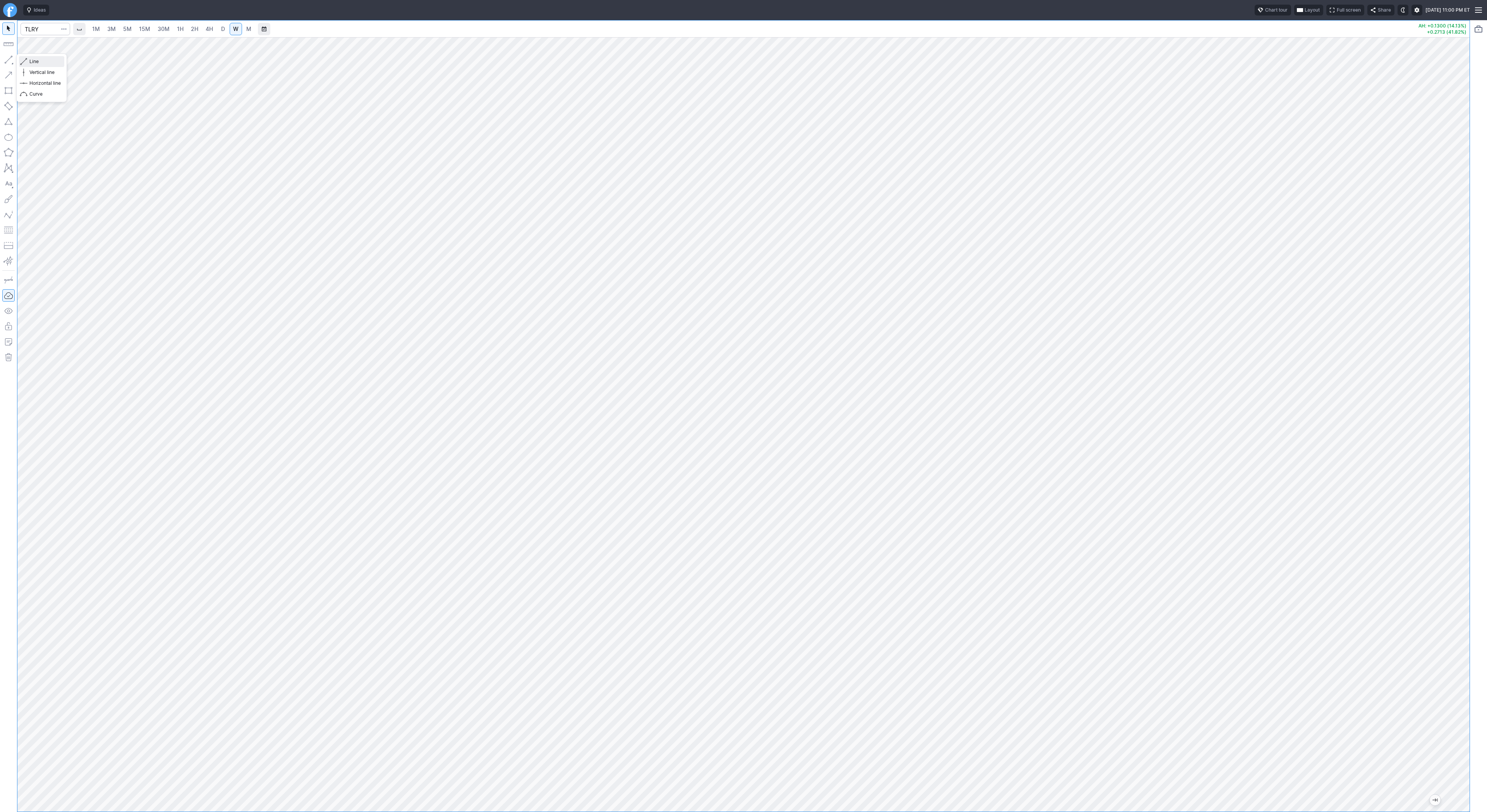
click at [46, 63] on span "Line" at bounding box center [45, 61] width 31 height 8
click at [226, 29] on link "D" at bounding box center [223, 29] width 12 height 12
click at [231, 27] on link "W" at bounding box center [236, 29] width 12 height 12
drag, startPoint x: 33, startPoint y: 64, endPoint x: 42, endPoint y: 85, distance: 22.8
click at [33, 64] on span "Line" at bounding box center [45, 61] width 31 height 8
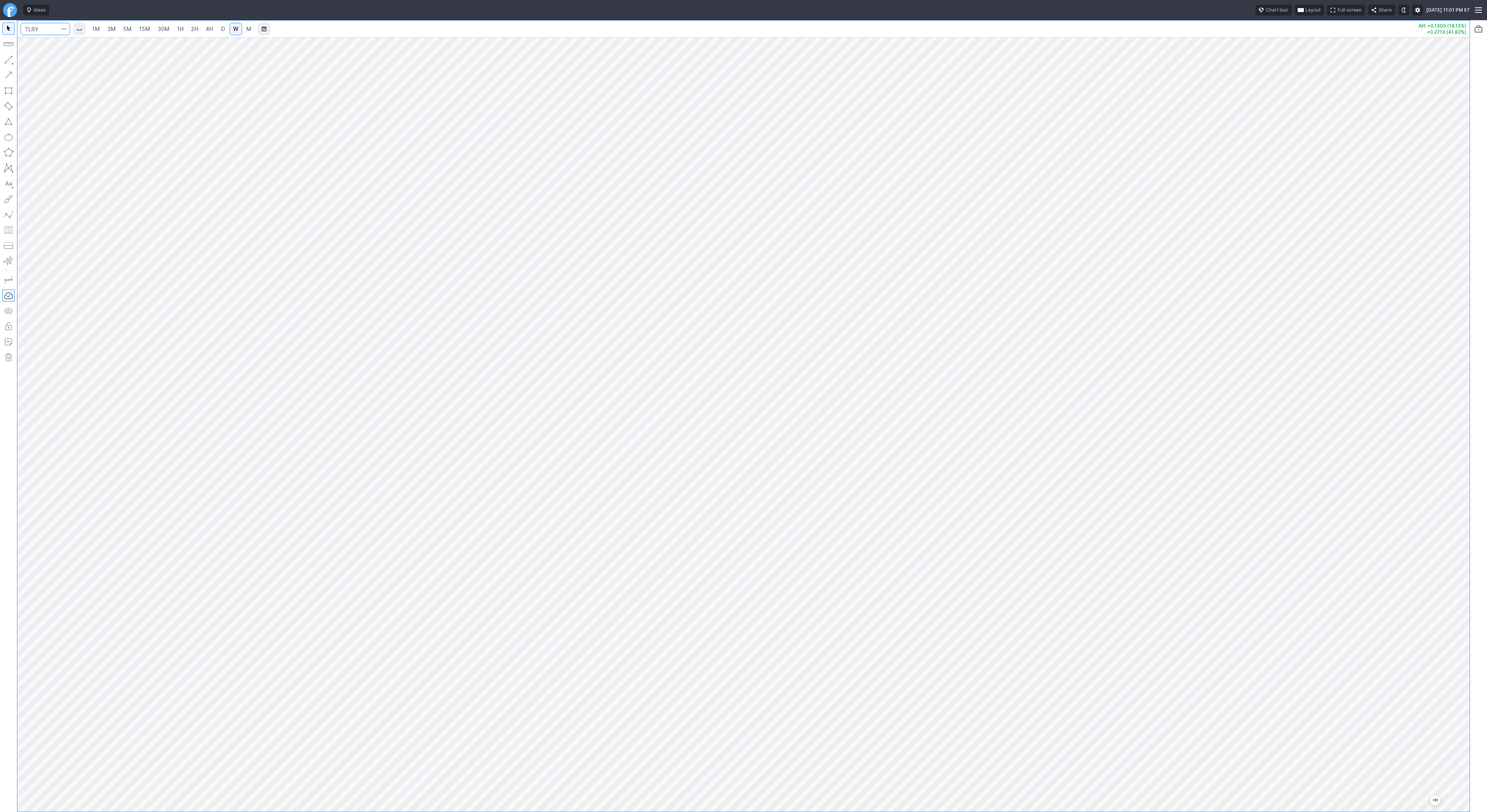
click at [38, 29] on input "Search" at bounding box center [46, 29] width 50 height 12
type input "cgc"
click at [42, 44] on span "CGC" at bounding box center [40, 46] width 25 height 6
click at [8, 55] on button "button" at bounding box center [8, 59] width 12 height 12
drag, startPoint x: 39, startPoint y: 65, endPoint x: 37, endPoint y: 92, distance: 27.1
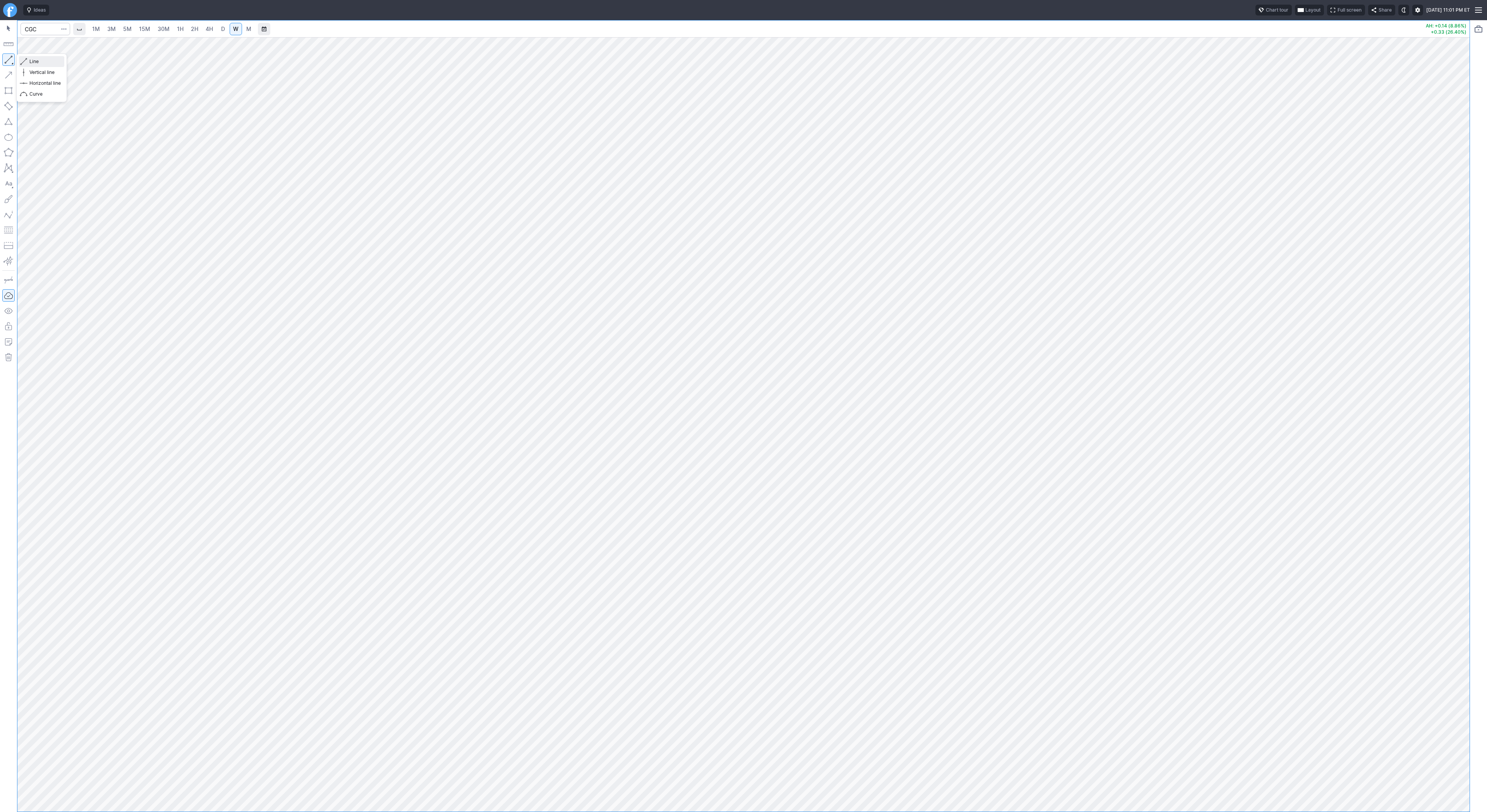
click at [39, 65] on span "Line" at bounding box center [45, 61] width 31 height 8
click at [39, 23] on input "Search" at bounding box center [46, 29] width 50 height 12
type input "bbai"
click at [38, 64] on span "Line" at bounding box center [45, 61] width 31 height 8
click at [28, 57] on button "Line" at bounding box center [42, 61] width 45 height 11
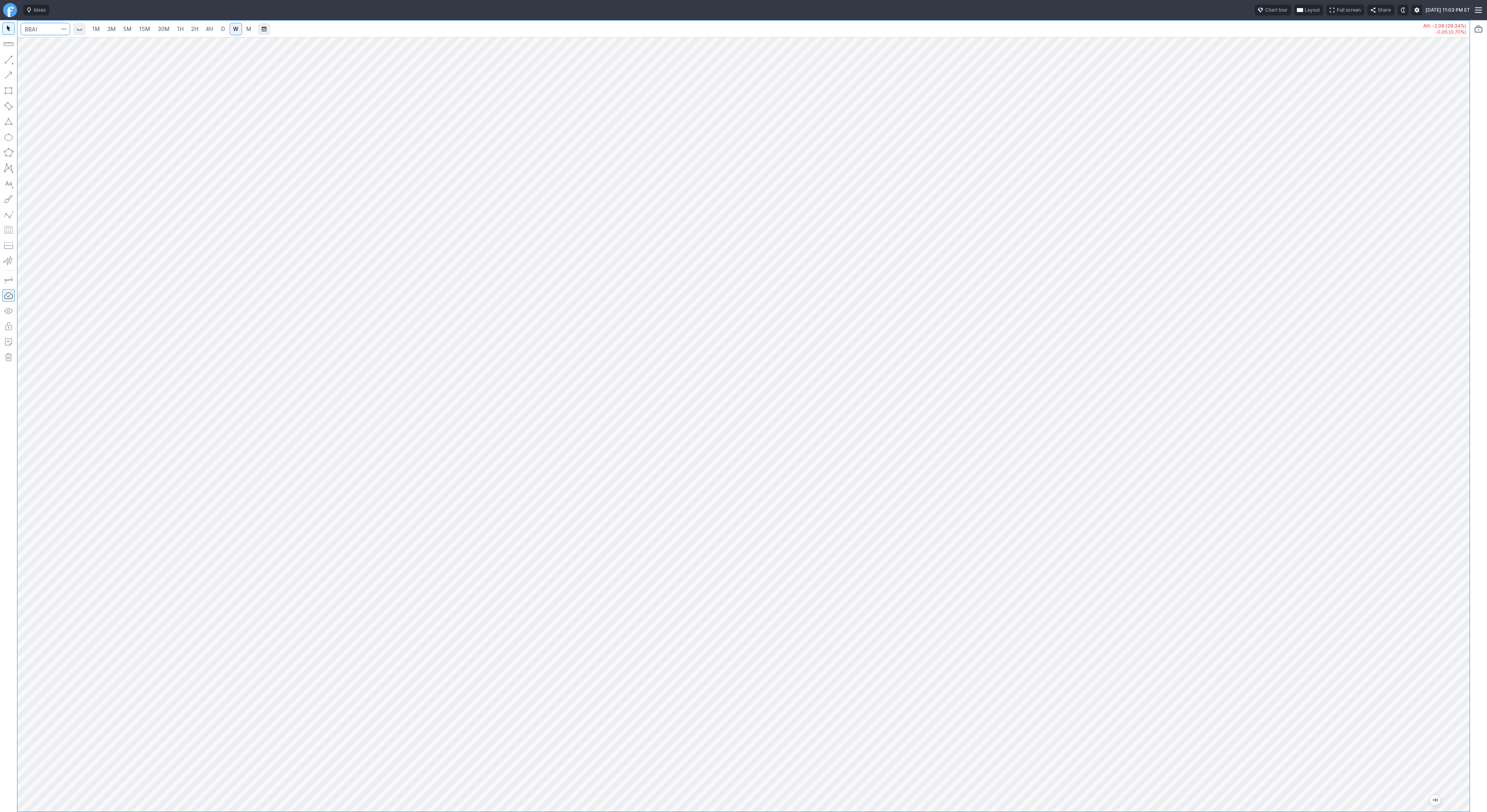
click at [42, 31] on input "Search" at bounding box center [46, 29] width 50 height 12
type input "alab"
click at [221, 28] on span "D" at bounding box center [223, 28] width 4 height 6
click at [9, 62] on button "button" at bounding box center [8, 59] width 12 height 12
drag, startPoint x: 1469, startPoint y: 209, endPoint x: 1454, endPoint y: 303, distance: 95.2
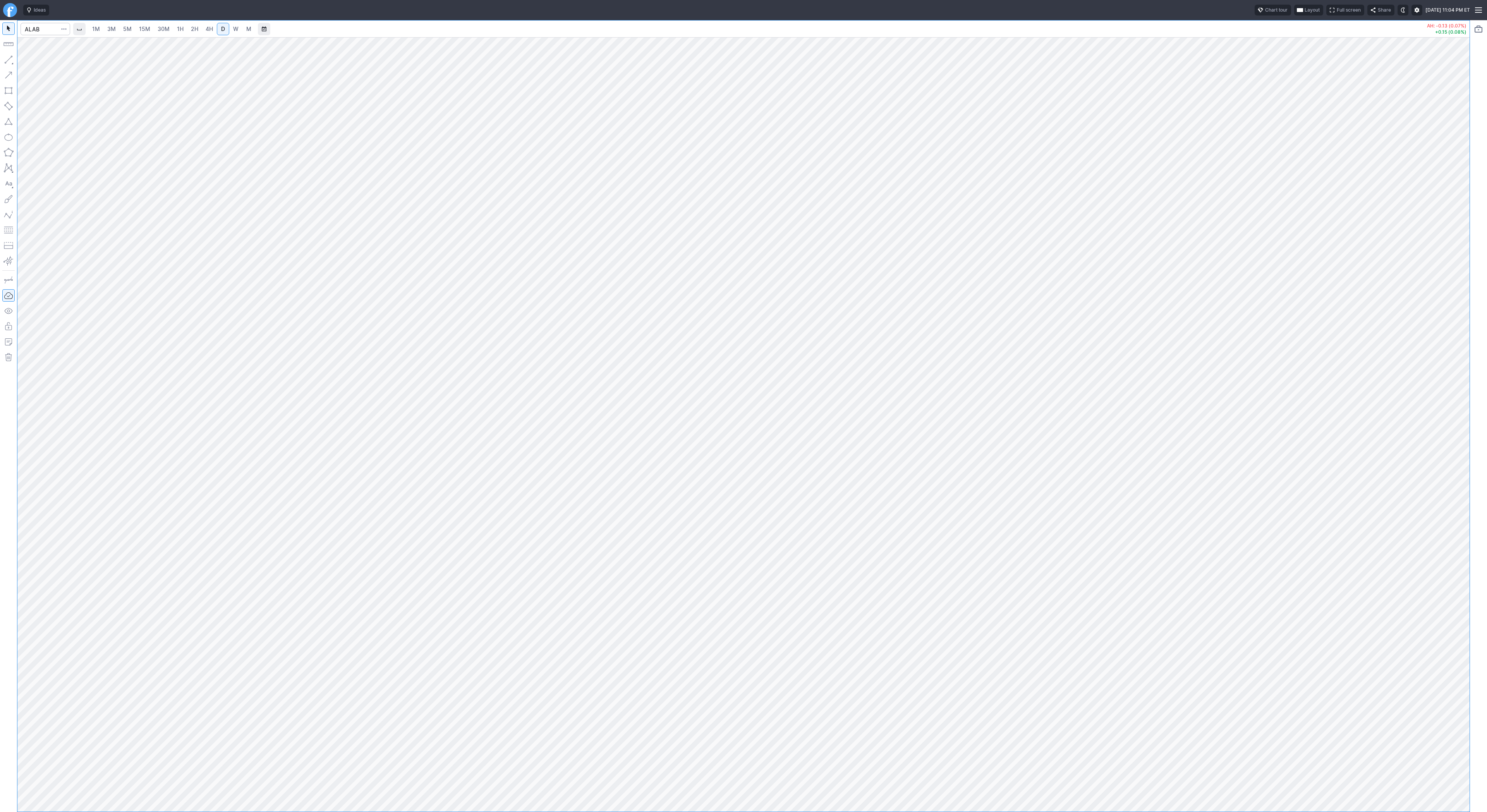
click at [1455, 304] on div at bounding box center [1462, 422] width 16 height 755
click at [39, 24] on input "Search" at bounding box center [46, 29] width 50 height 12
type input "cvna"
click at [55, 41] on button "CVNA Carvana Co NYSE" at bounding box center [106, 46] width 163 height 11
click at [38, 25] on input "Search" at bounding box center [46, 29] width 50 height 12
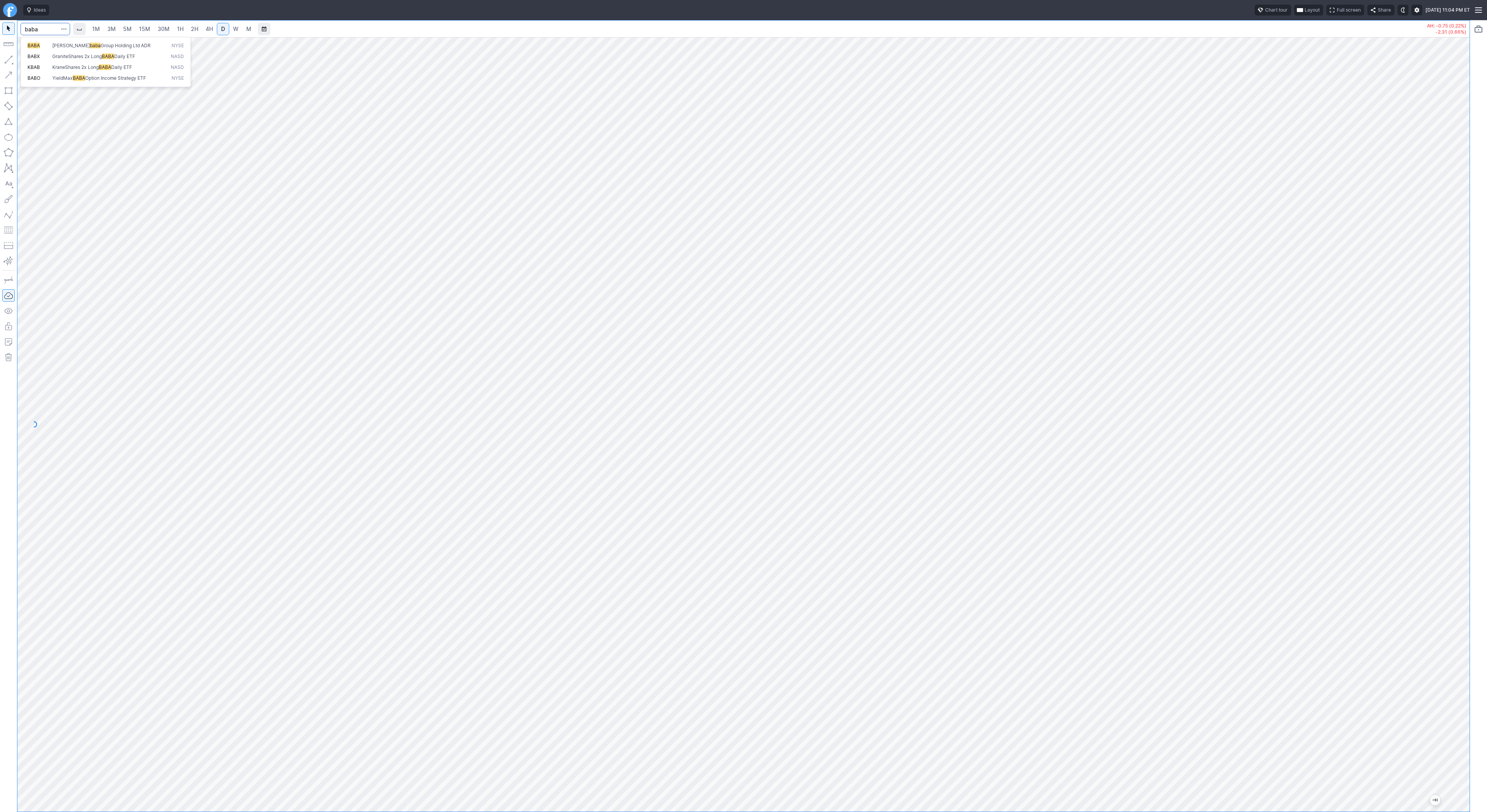
type input "baba"
click at [53, 46] on span "[PERSON_NAME]" at bounding box center [71, 46] width 38 height 6
click at [234, 28] on span "W" at bounding box center [236, 28] width 5 height 6
